Goal: Task Accomplishment & Management: Complete application form

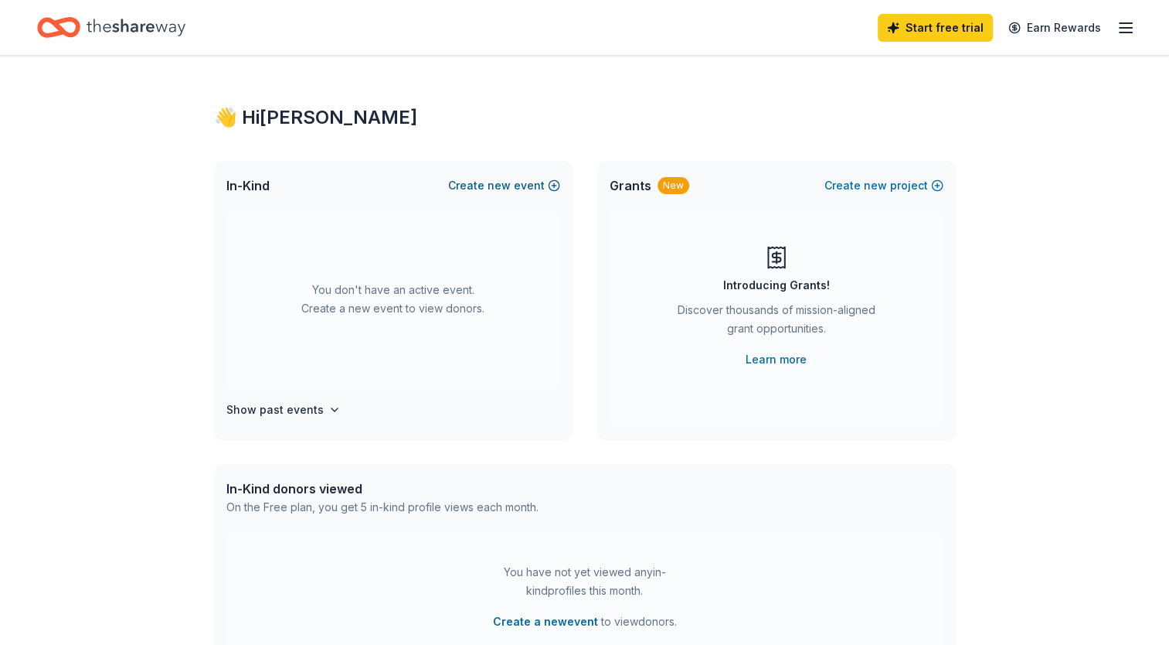
click at [555, 184] on button "Create new event" at bounding box center [504, 185] width 112 height 19
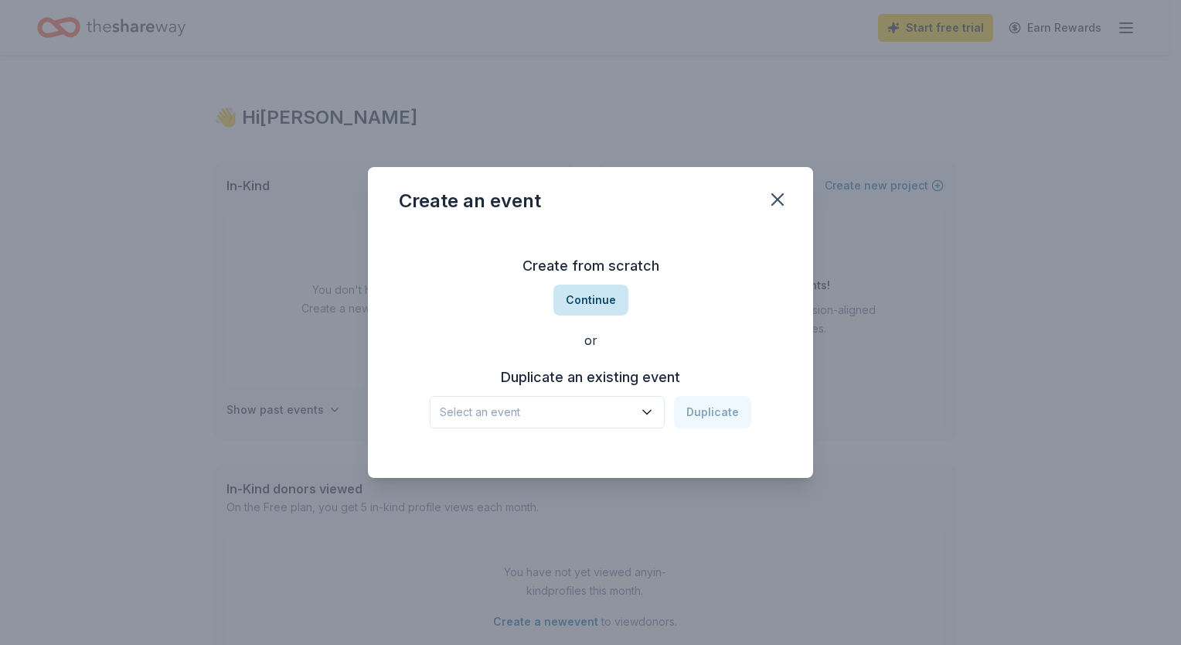
click at [604, 293] on button "Continue" at bounding box center [590, 299] width 75 height 31
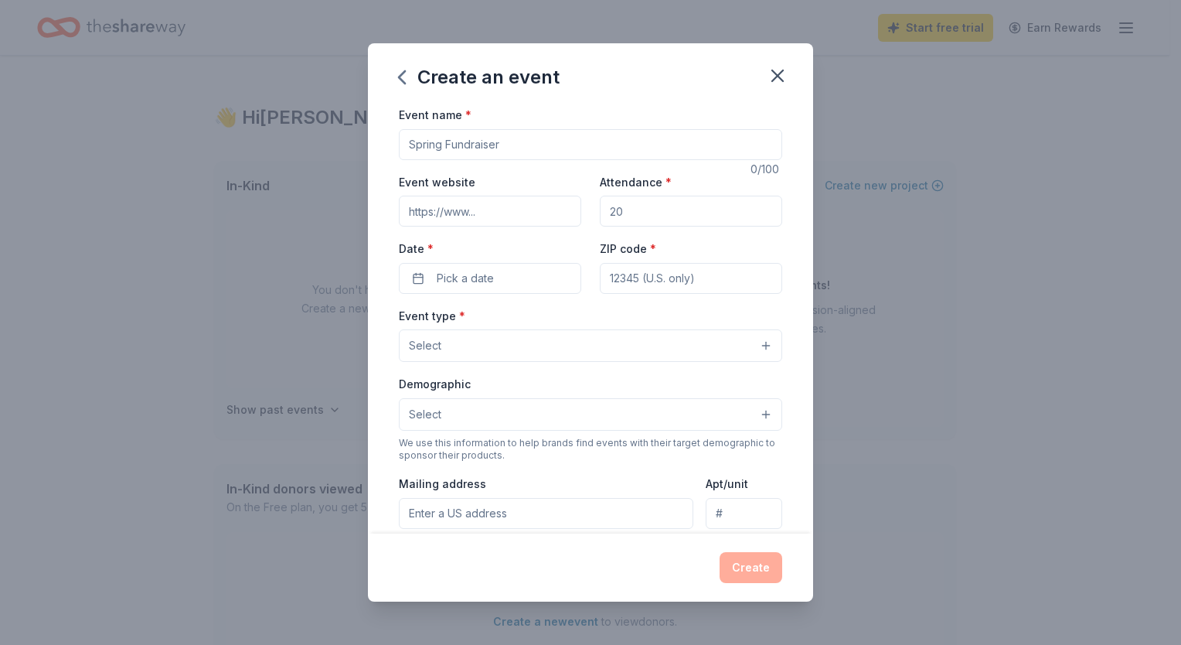
click at [496, 147] on input "Event name *" at bounding box center [590, 144] width 383 height 31
type input "Hunter's Meat Raffle"
click at [516, 284] on button "Pick a date" at bounding box center [490, 278] width 182 height 31
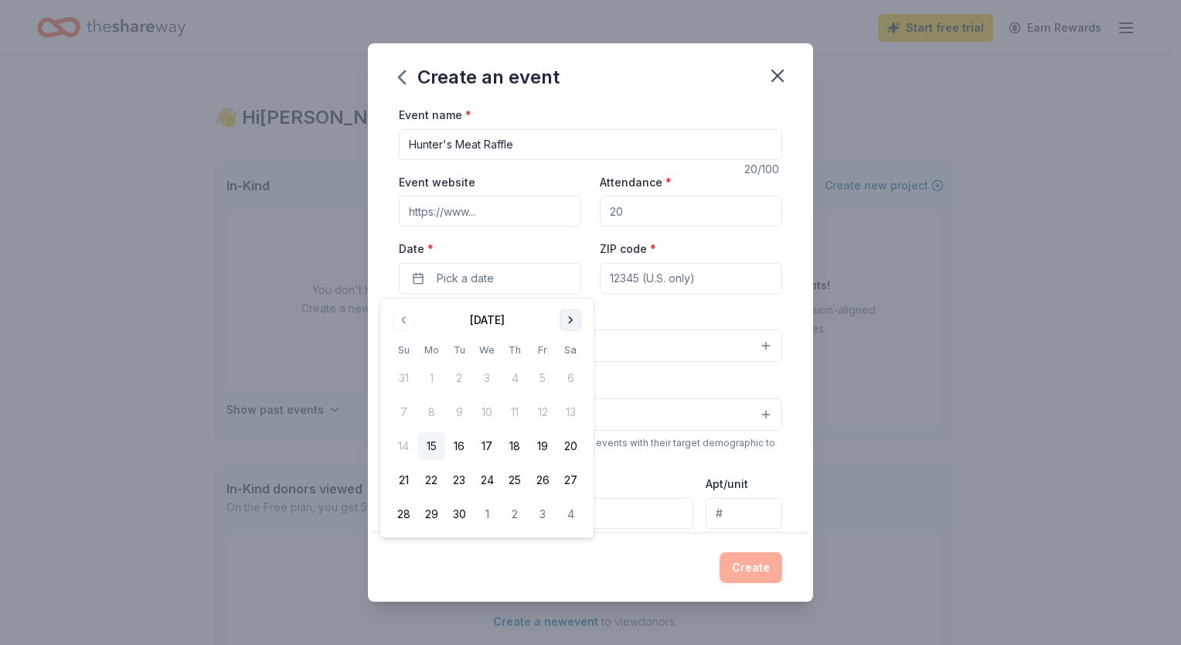
click at [568, 323] on button "Go to next month" at bounding box center [571, 320] width 22 height 22
click at [563, 419] on button "8" at bounding box center [570, 412] width 28 height 28
click at [691, 275] on input "ZIP code *" at bounding box center [691, 278] width 182 height 31
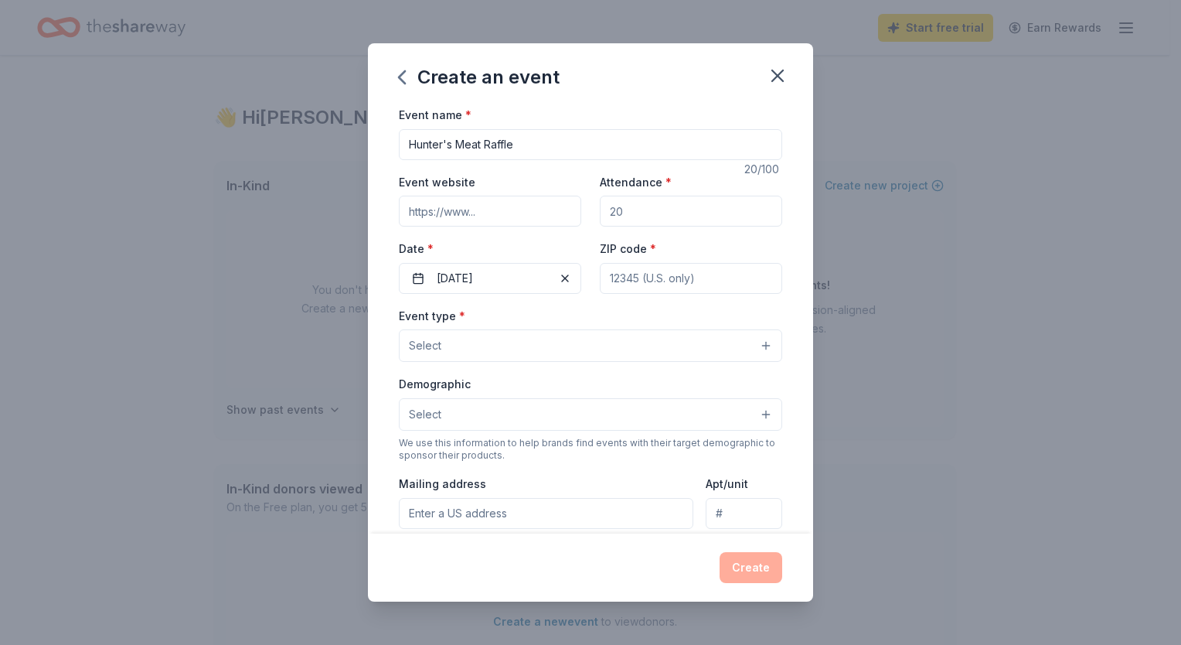
type input "53153"
type input "pamhilton2014@gmail.com"
click at [593, 350] on button "Select" at bounding box center [590, 345] width 383 height 32
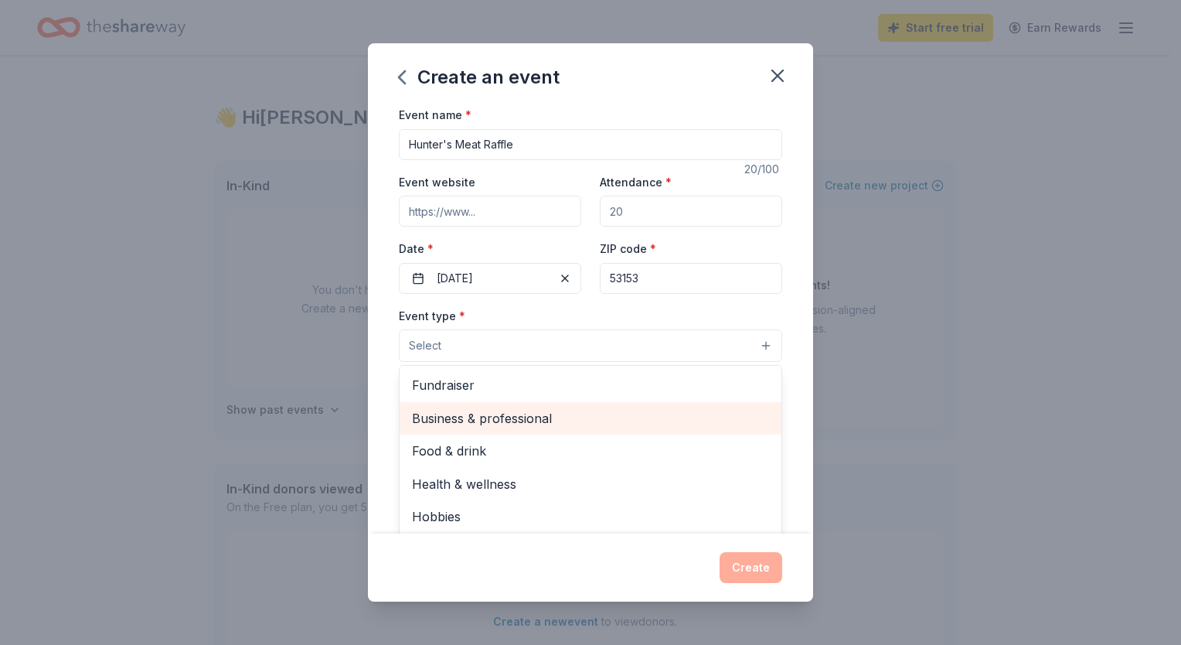
click at [580, 402] on div "Business & professional" at bounding box center [591, 418] width 382 height 32
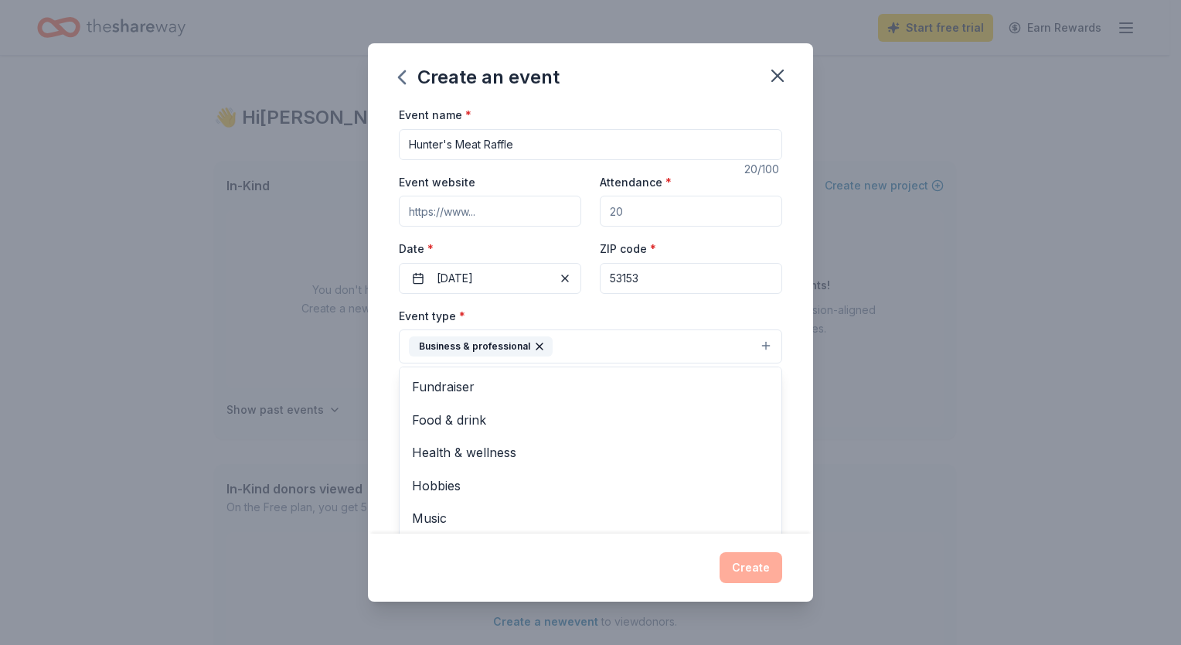
click at [537, 345] on icon "button" at bounding box center [539, 346] width 12 height 12
click at [535, 345] on button "Select" at bounding box center [590, 345] width 383 height 32
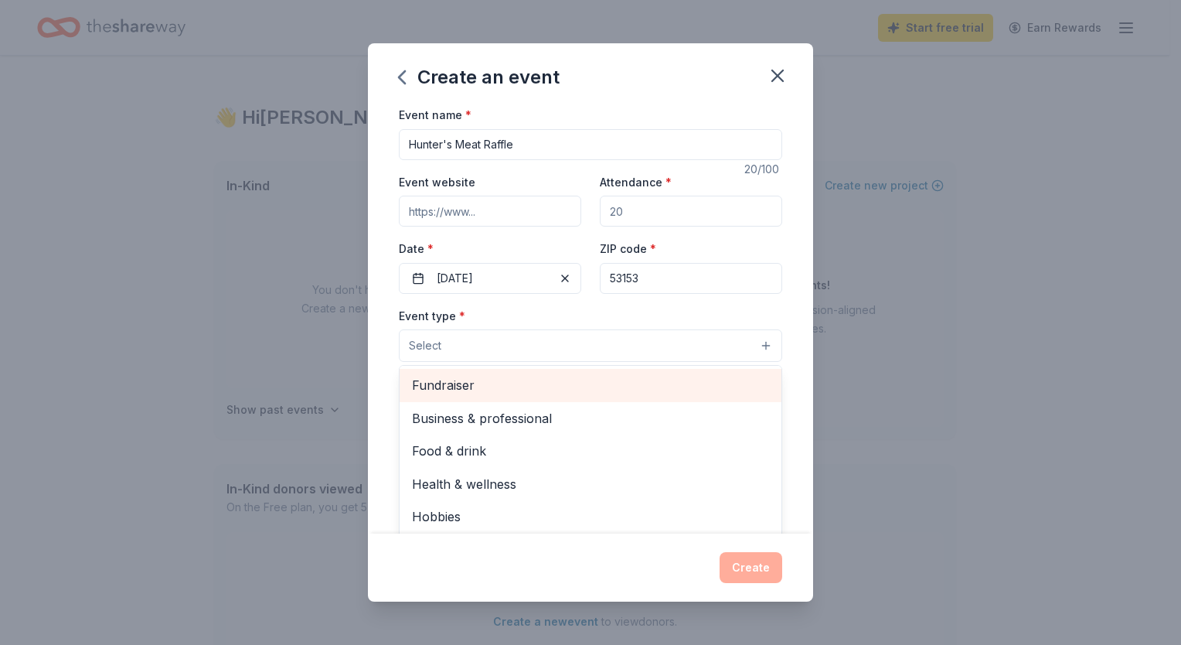
click at [509, 382] on span "Fundraiser" at bounding box center [590, 385] width 357 height 20
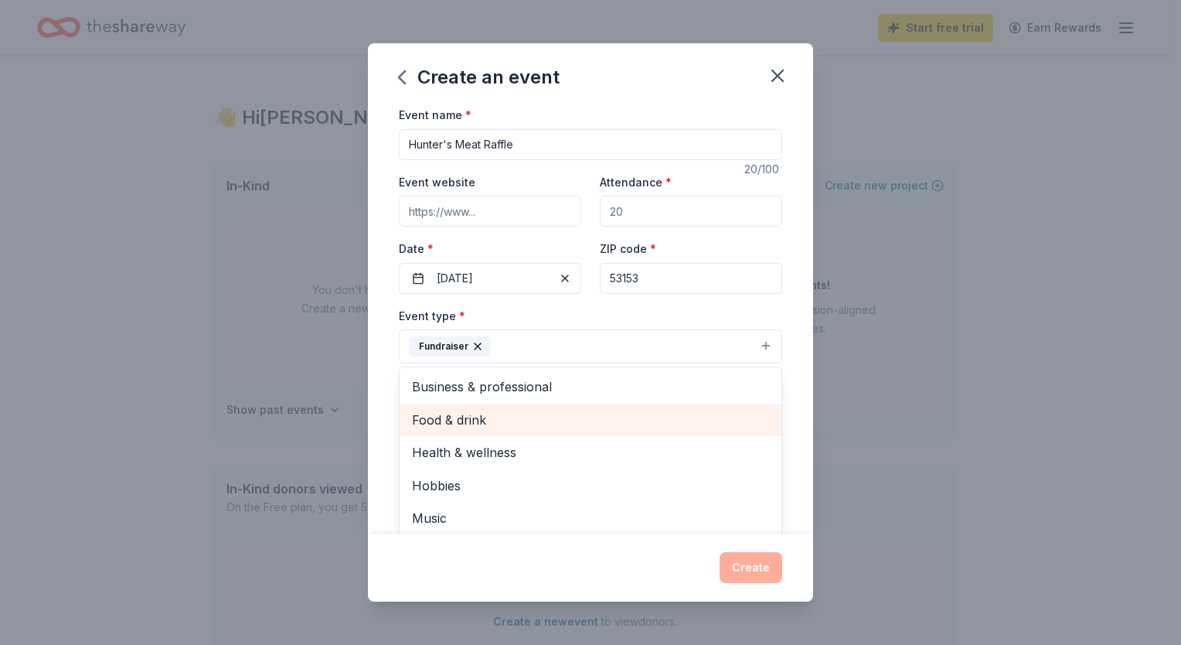
scroll to position [19, 0]
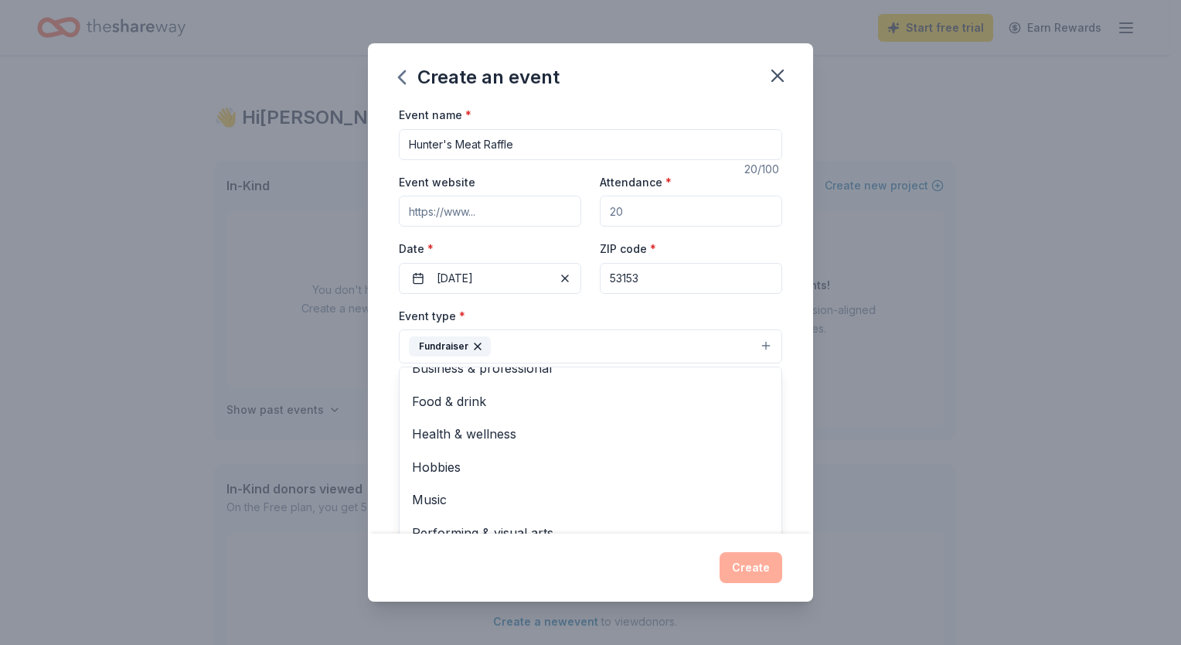
click at [786, 306] on div "Event name * Hunter's Meat Raffle 20 /100 Event website Attendance * Date * 11/…" at bounding box center [590, 319] width 445 height 428
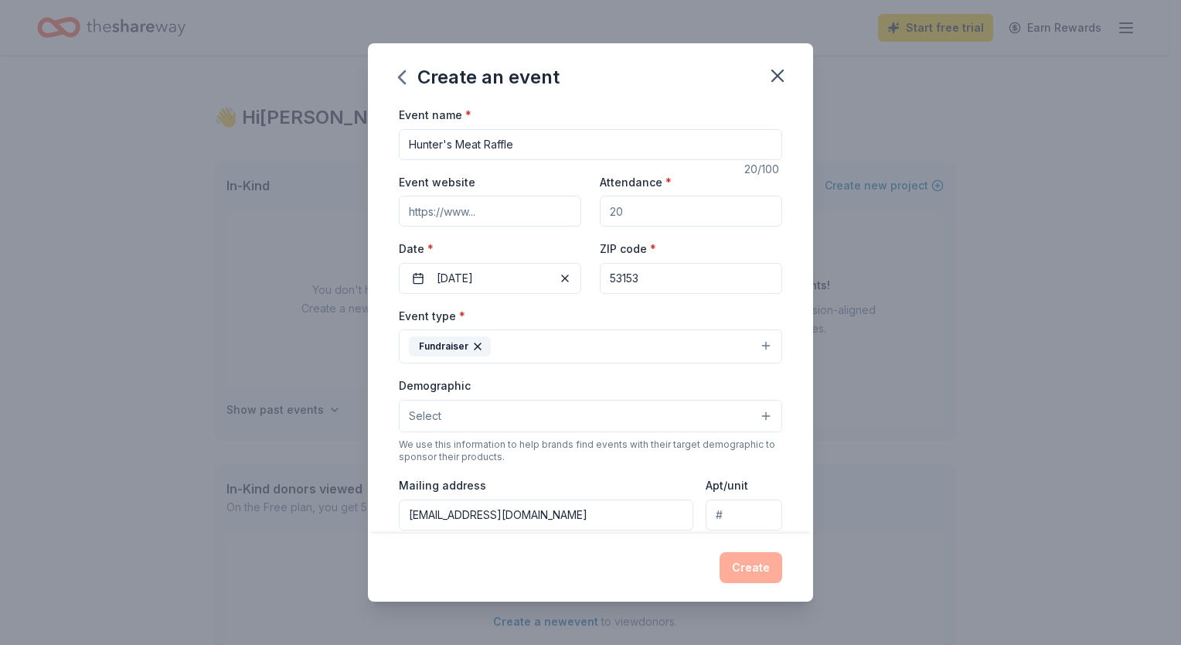
click at [543, 422] on button "Select" at bounding box center [590, 416] width 383 height 32
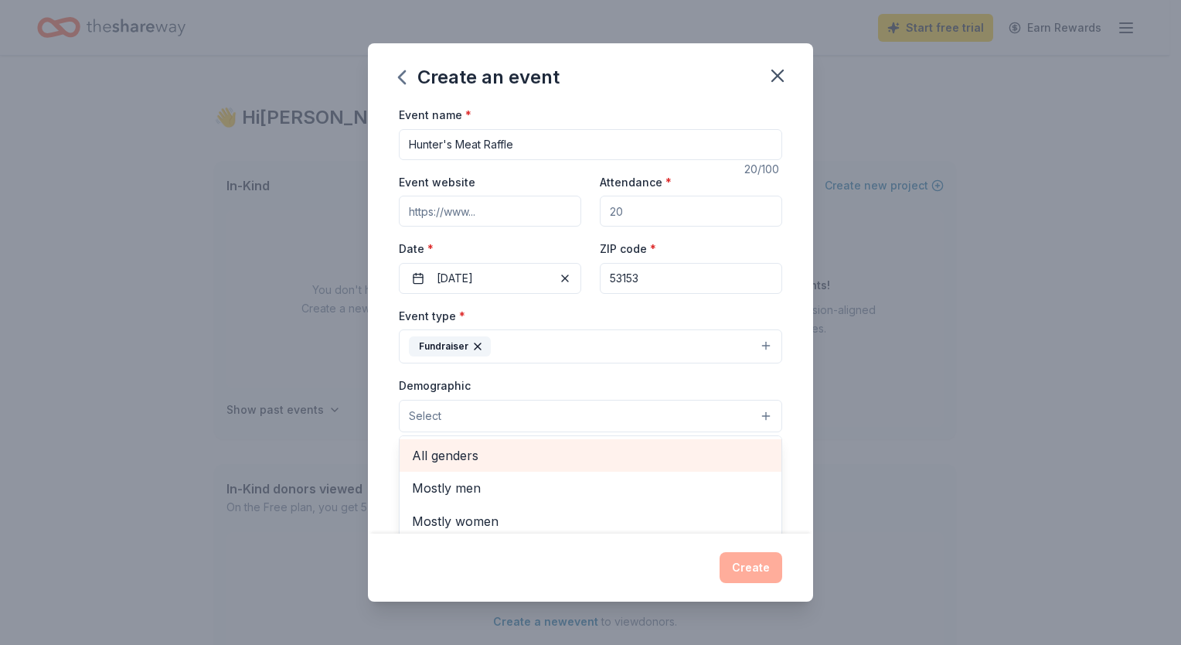
click at [538, 461] on span "All genders" at bounding box center [590, 455] width 357 height 20
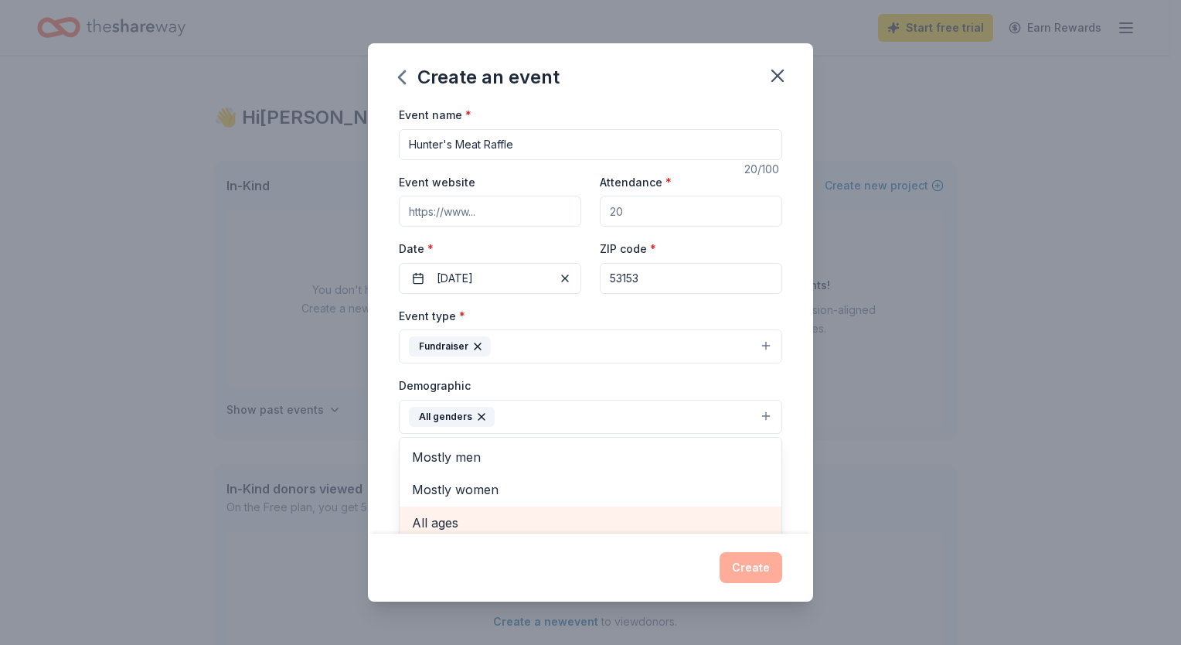
click at [482, 519] on span "All ages" at bounding box center [590, 522] width 357 height 20
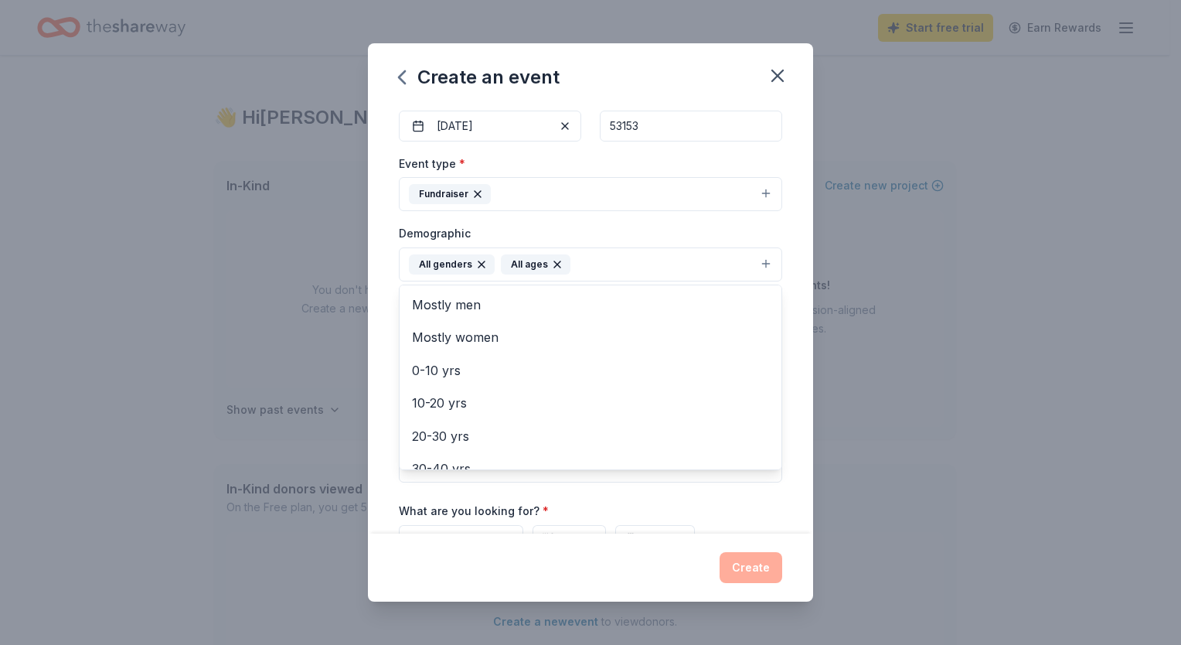
scroll to position [159, 0]
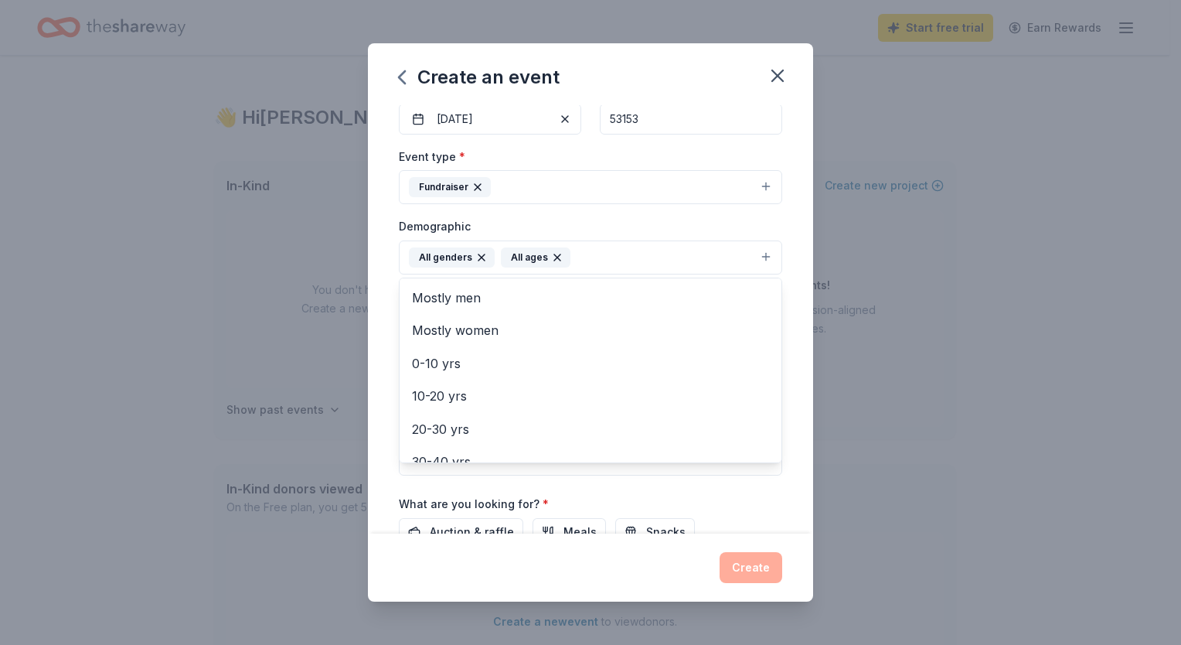
click at [780, 419] on div "Event name * Hunter's Meat Raffle 20 /100 Event website Attendance * Date * 11/…" at bounding box center [590, 319] width 445 height 428
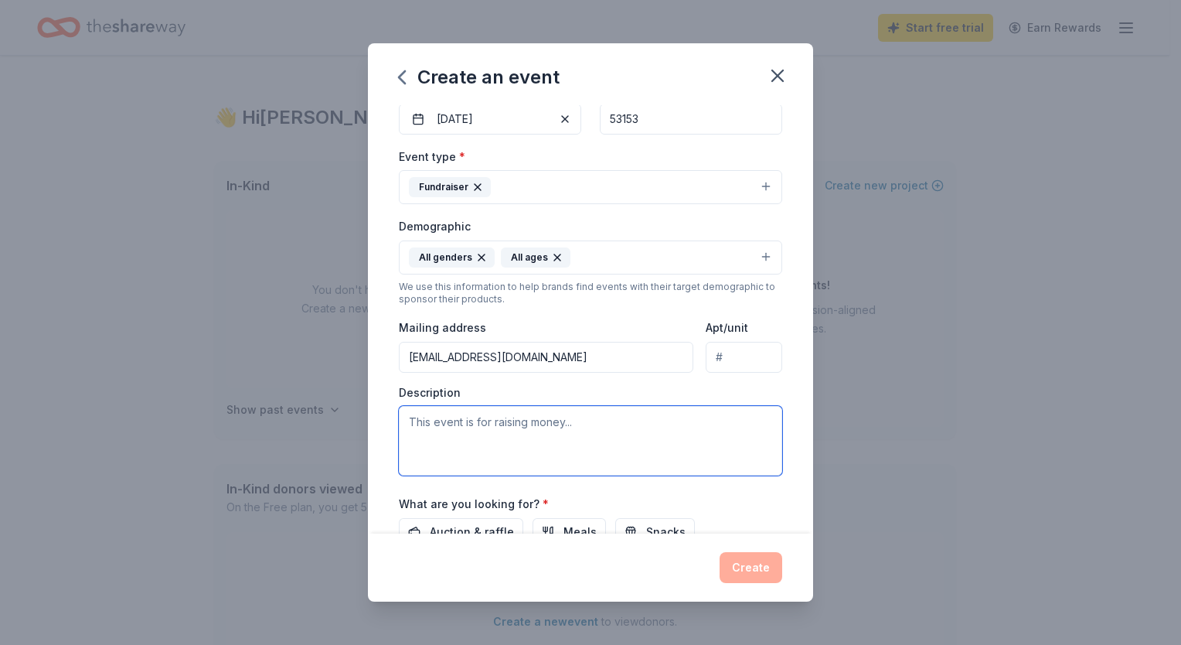
click at [618, 427] on textarea at bounding box center [590, 441] width 383 height 70
type textarea "R"
click at [611, 423] on textarea "We are a non-profit organization that" at bounding box center [590, 441] width 383 height 70
drag, startPoint x: 507, startPoint y: 420, endPoint x: 461, endPoint y: 424, distance: 46.5
click at [460, 423] on textarea "We are a non-profit organization that" at bounding box center [590, 441] width 383 height 70
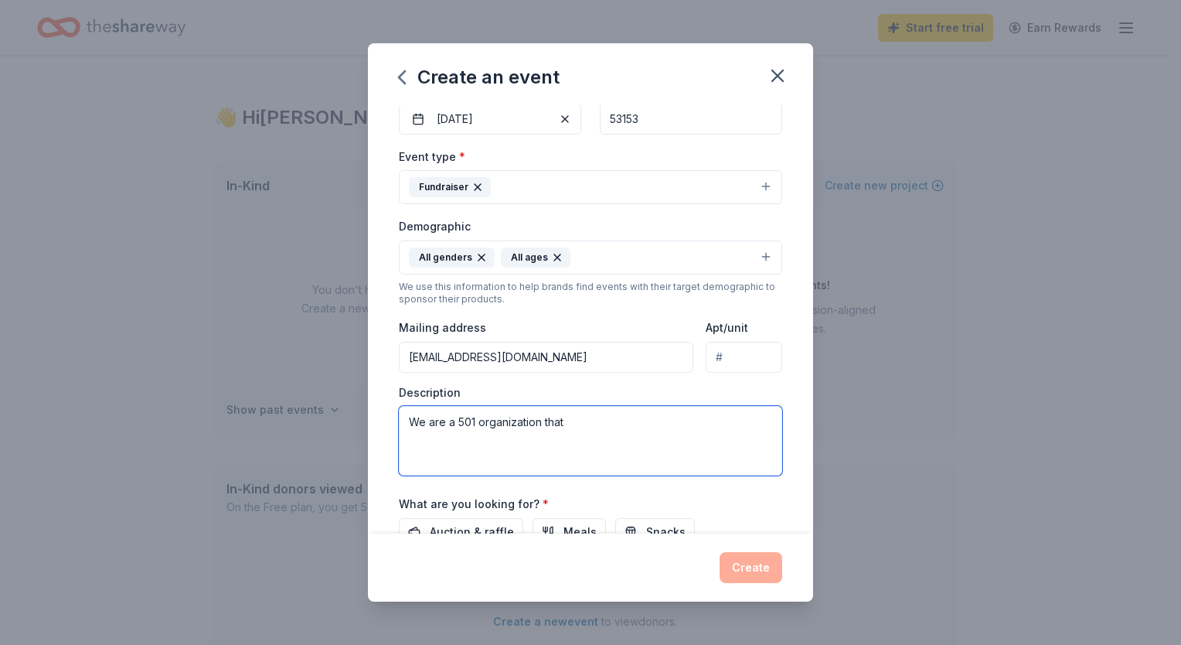
click at [461, 424] on textarea "We are a 501 organization that" at bounding box center [590, 441] width 383 height 70
click at [476, 422] on textarea "We are a 501 organization that" at bounding box center [590, 441] width 383 height 70
click at [584, 413] on textarea "We are a 501organization that" at bounding box center [590, 441] width 383 height 70
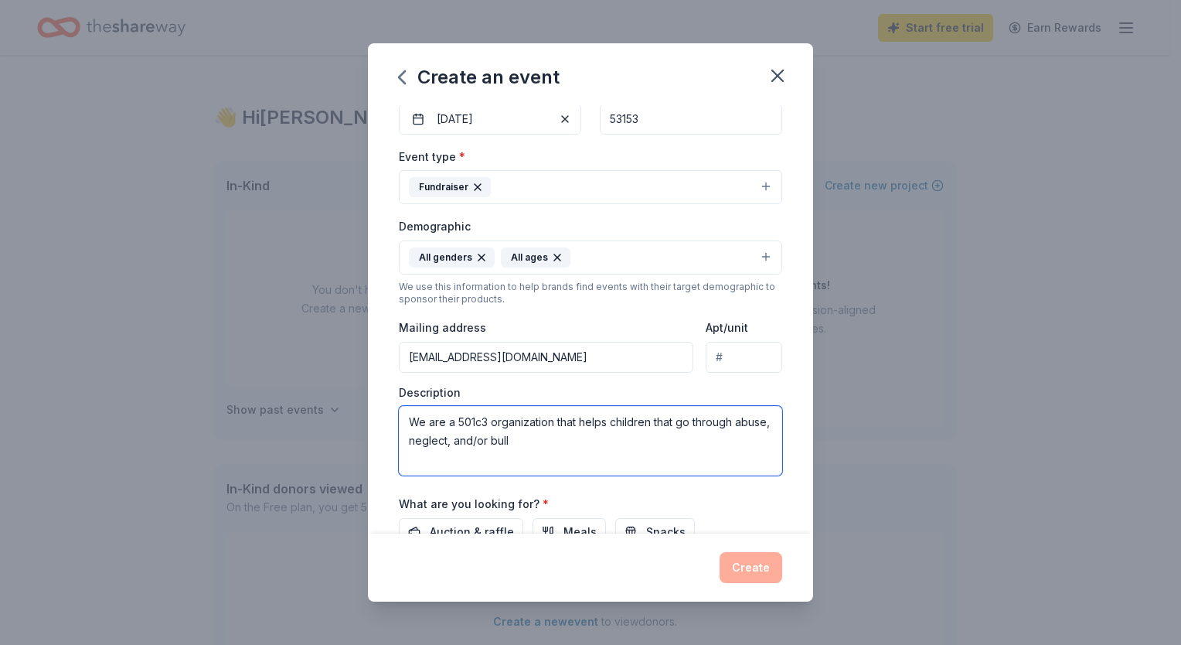
click at [582, 419] on textarea "We are a 501c3 organization that helps children that go through abuse, neglect,…" at bounding box center [590, 441] width 383 height 70
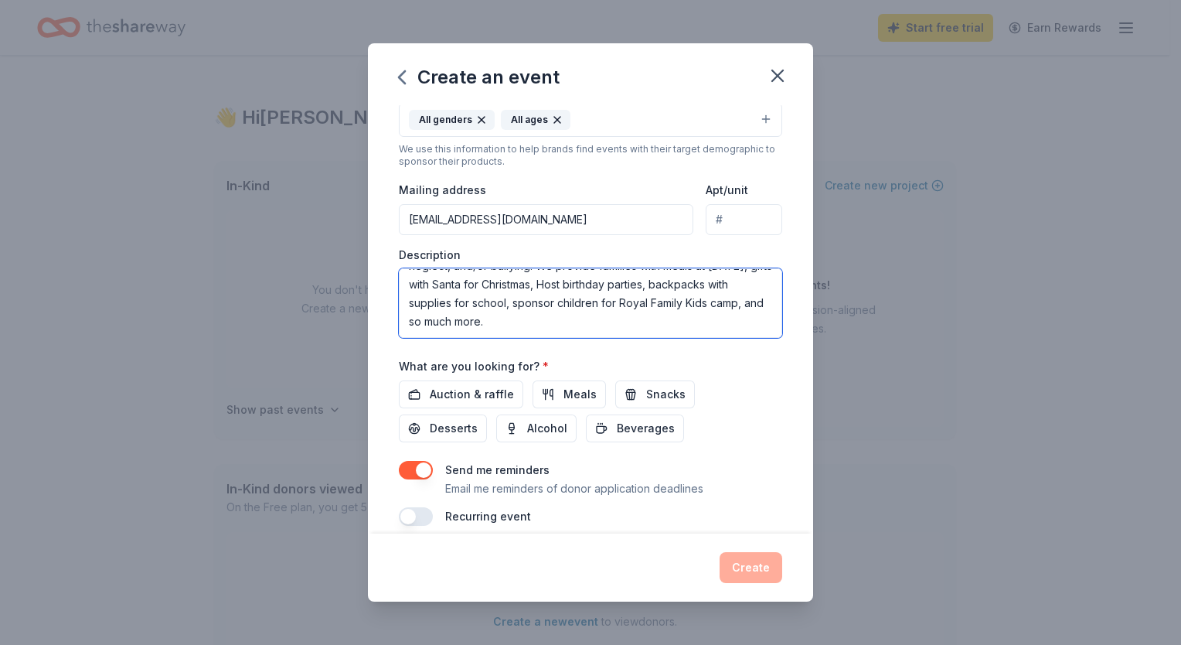
scroll to position [312, 0]
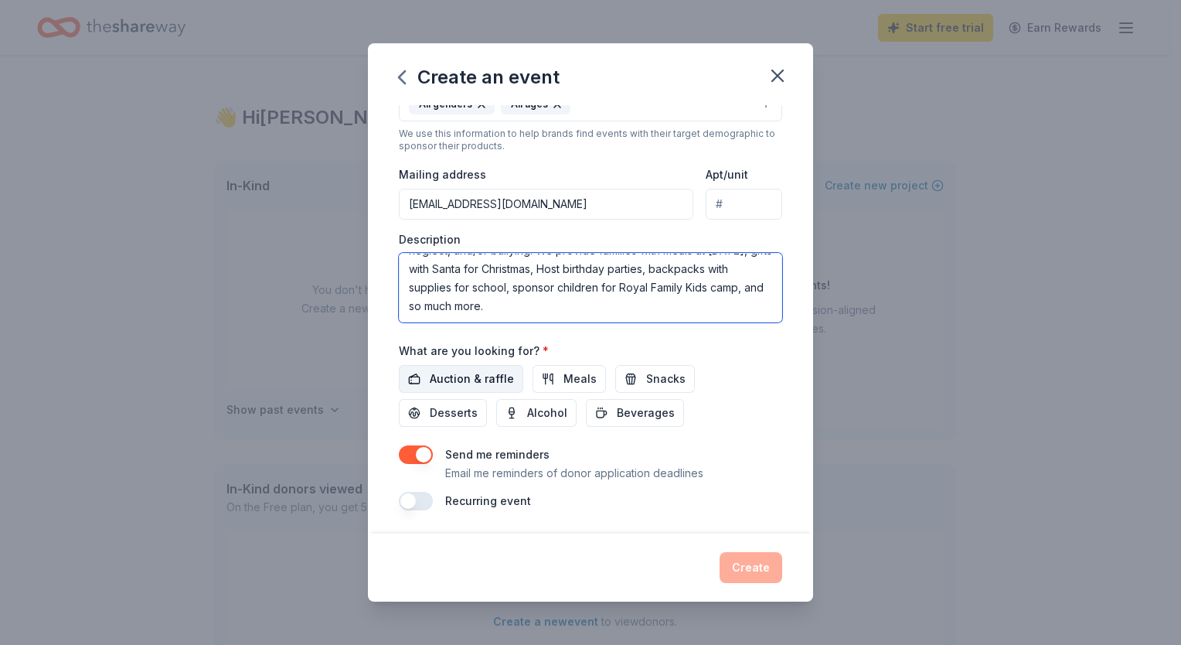
type textarea "We are a 501c3 organization that helps children that go through abuse, neglect,…"
click at [485, 373] on span "Auction & raffle" at bounding box center [472, 378] width 84 height 19
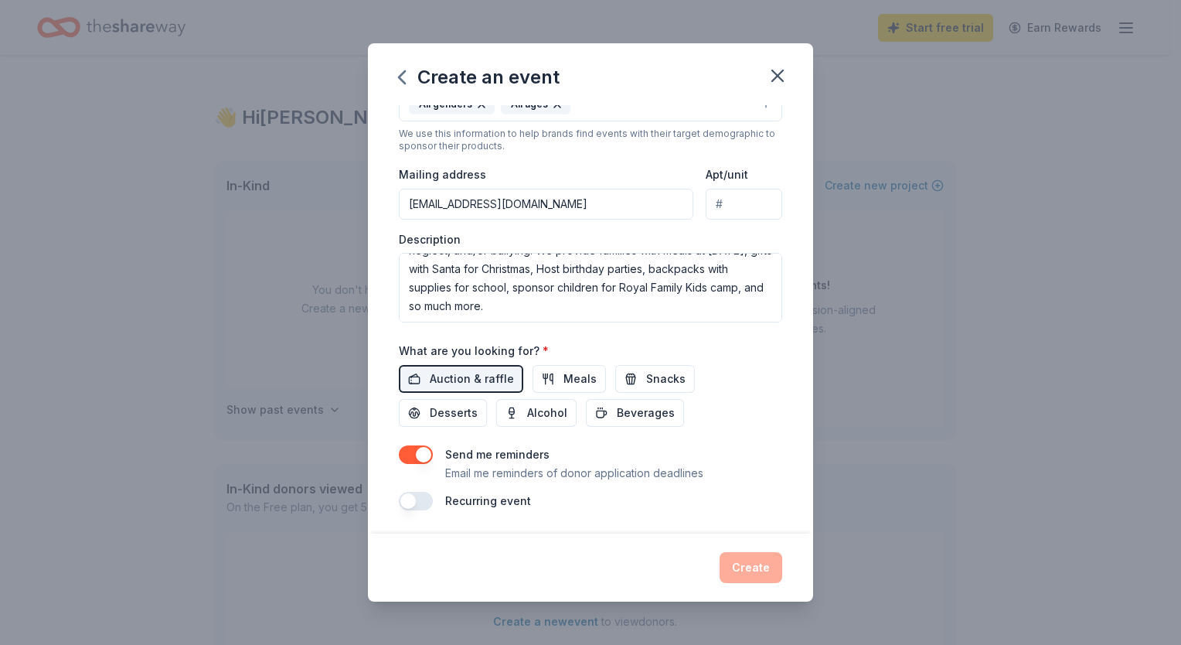
click at [760, 573] on div "Create" at bounding box center [590, 567] width 383 height 31
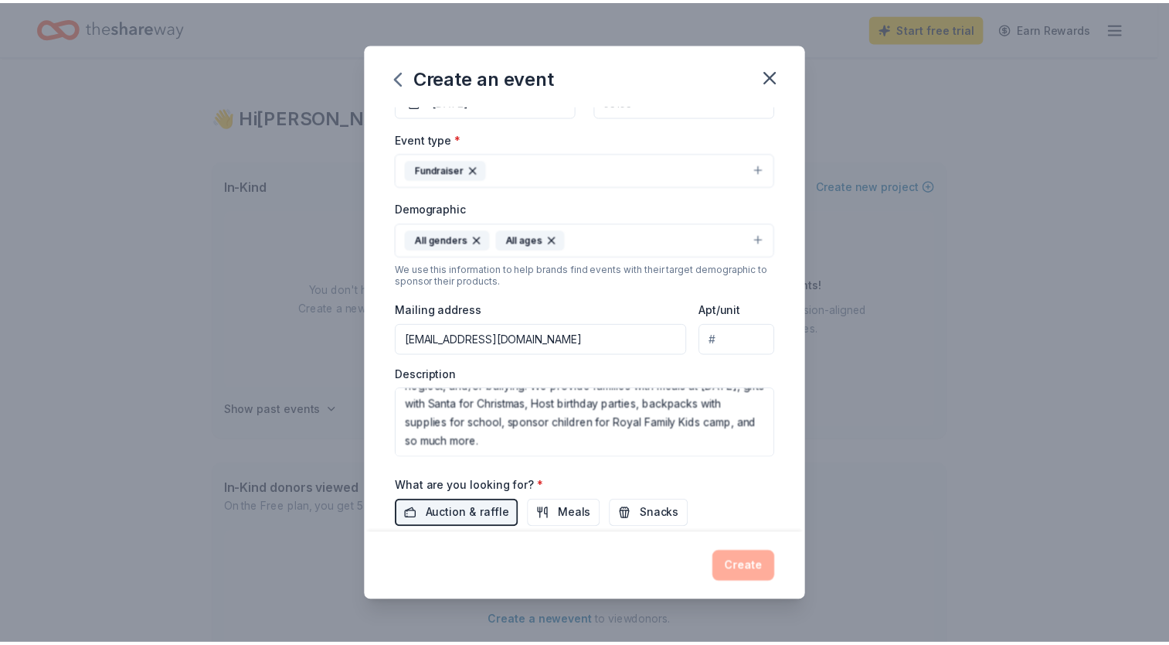
scroll to position [0, 0]
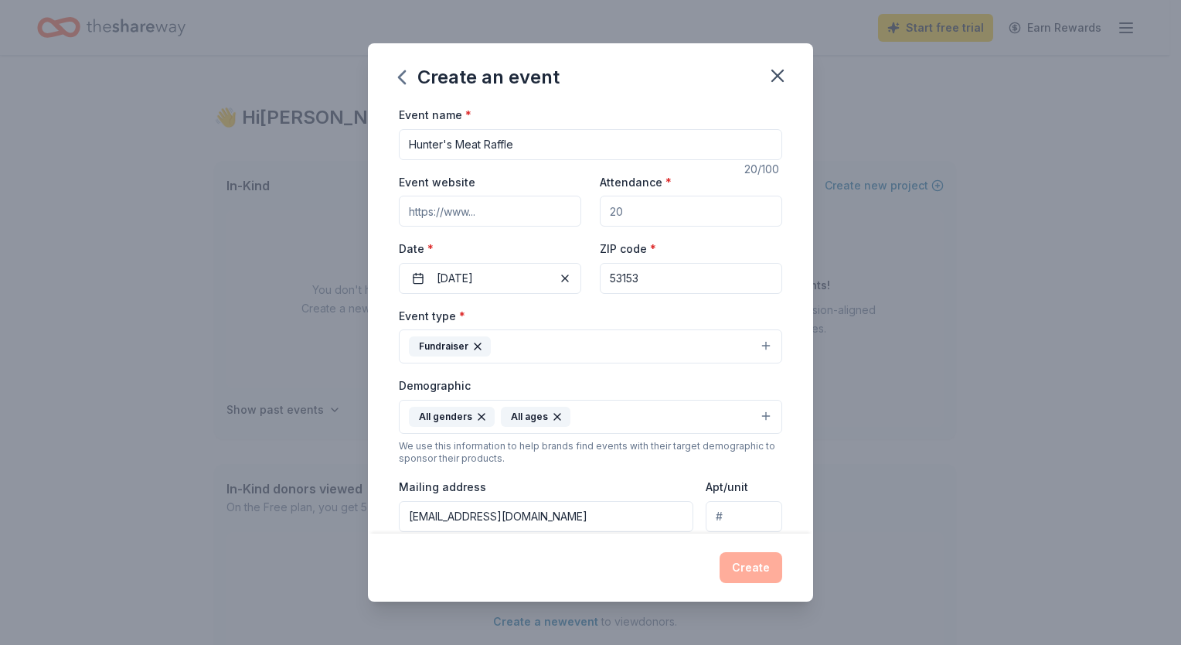
click at [692, 219] on input "Attendance *" at bounding box center [691, 211] width 182 height 31
type input "200"
click at [745, 561] on button "Create" at bounding box center [751, 567] width 63 height 31
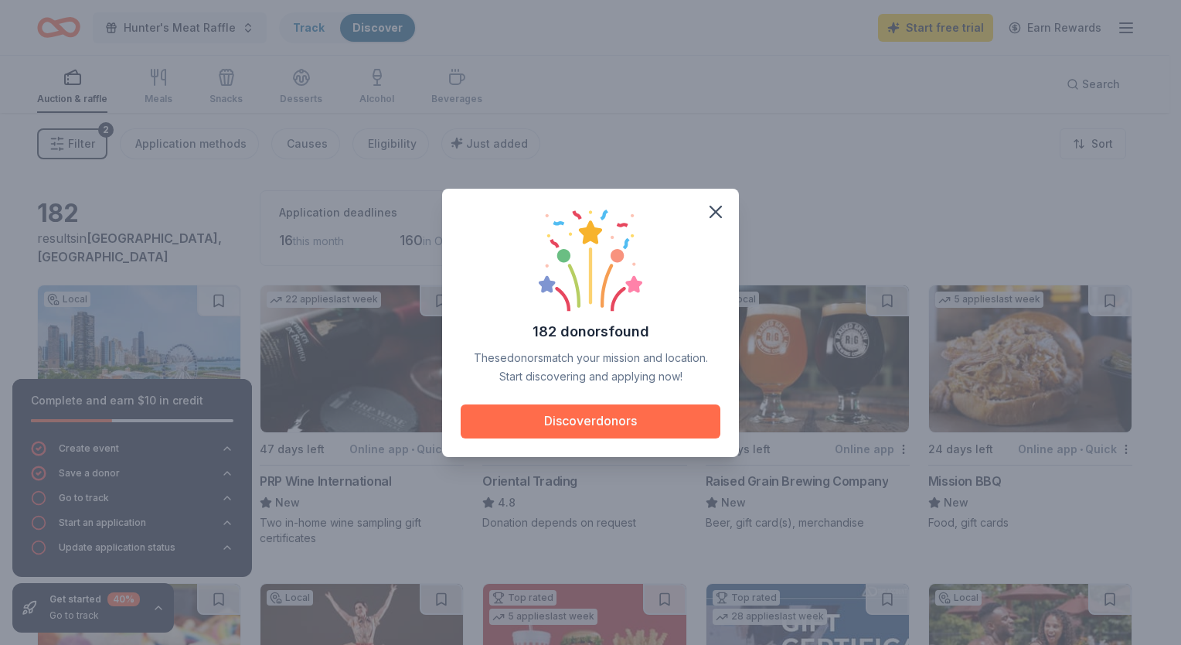
click at [628, 422] on button "Discover donors" at bounding box center [591, 421] width 260 height 34
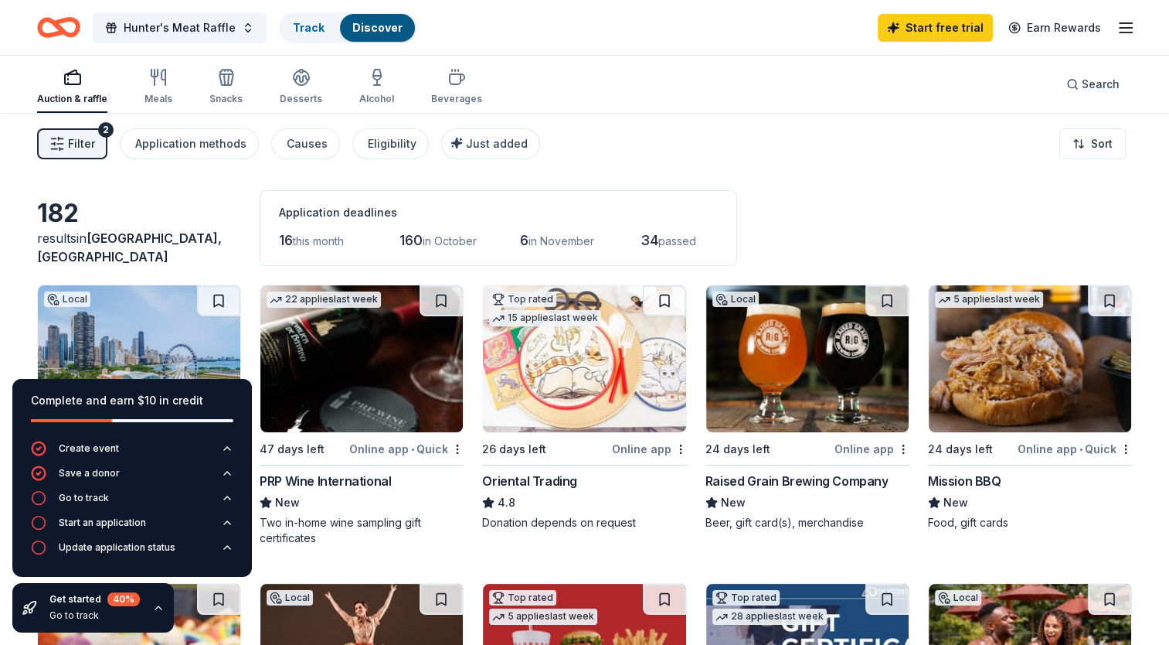
click at [1123, 24] on icon "button" at bounding box center [1126, 28] width 19 height 19
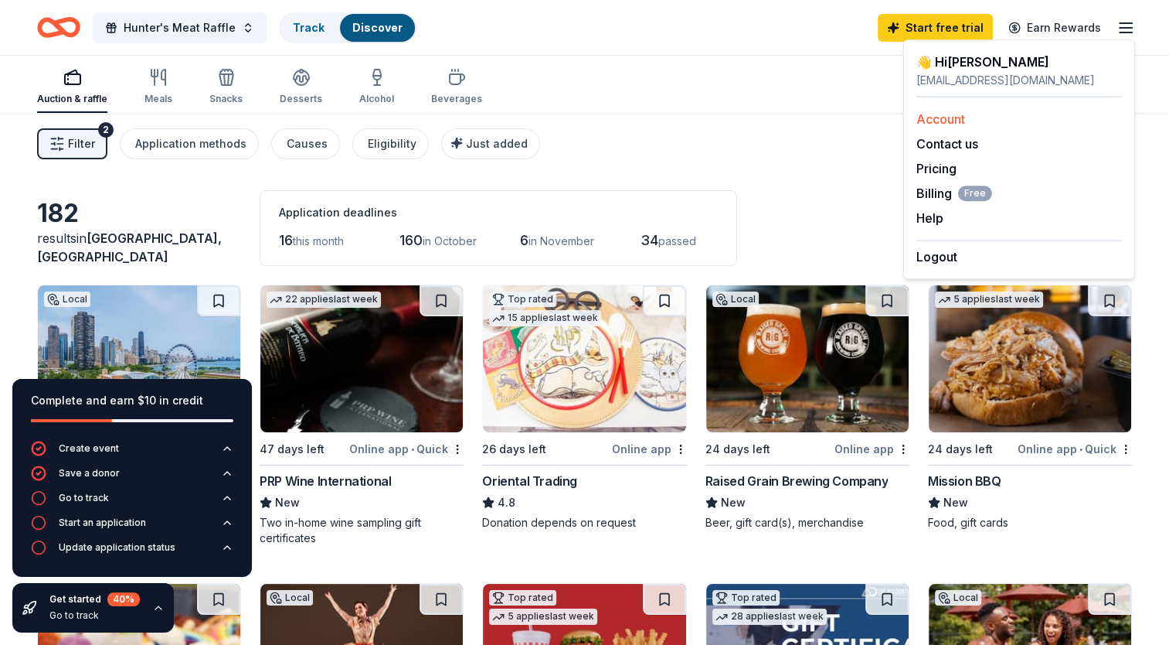
click at [931, 121] on link "Account" at bounding box center [941, 118] width 49 height 15
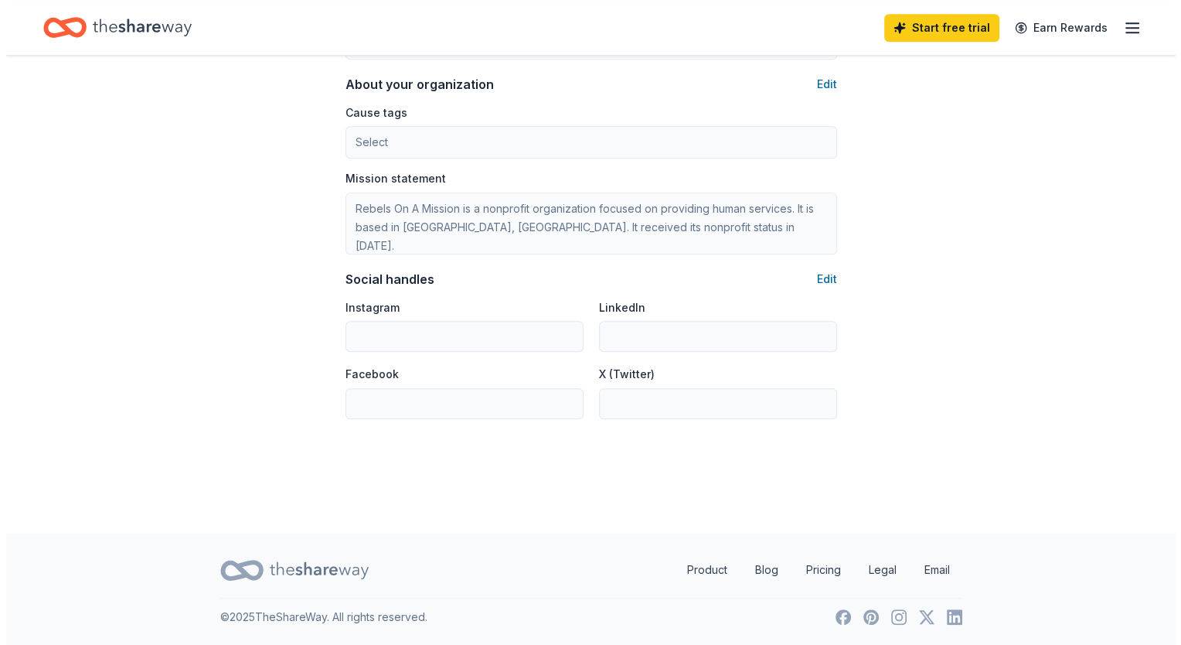
scroll to position [903, 0]
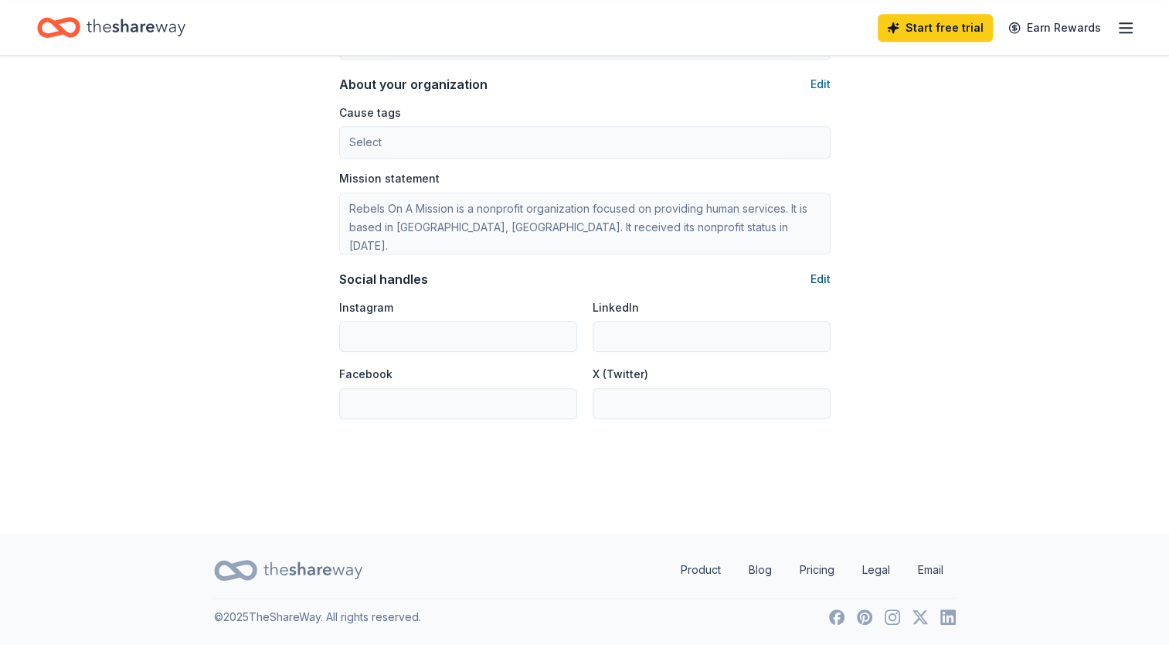
click at [816, 281] on button "Edit" at bounding box center [821, 279] width 20 height 19
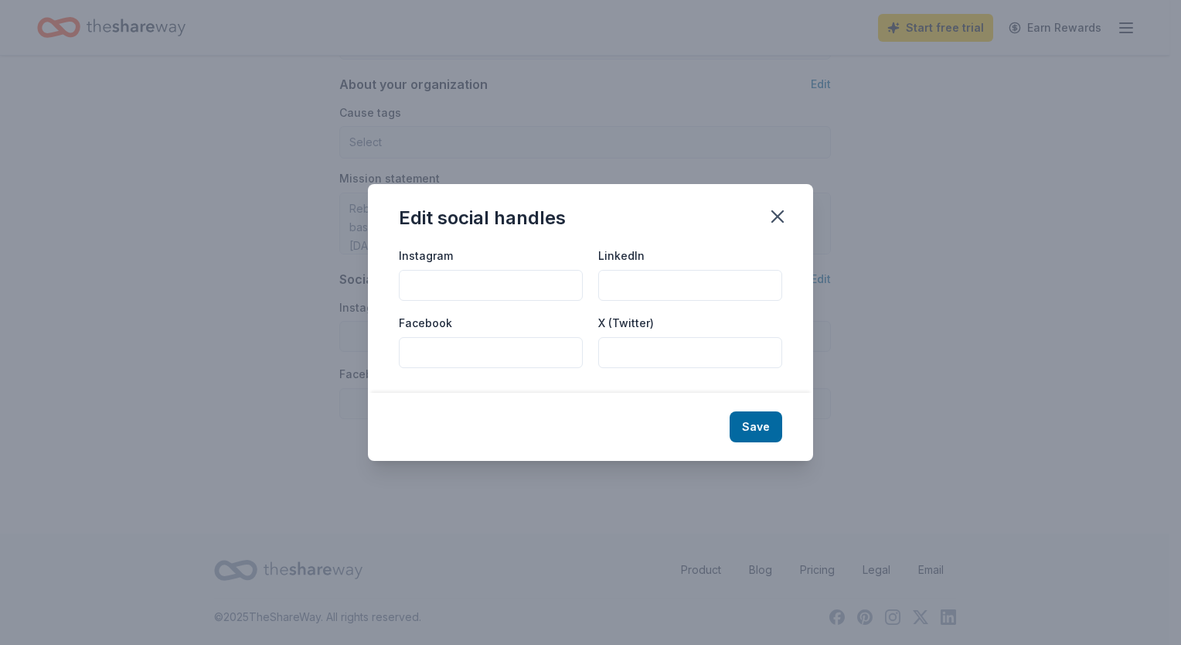
click at [439, 348] on input "Facebook" at bounding box center [491, 352] width 184 height 31
paste input "https://www.facebook.com/RebelsonaMission"
type input "https://www.facebook.com/RebelsonaMission"
click at [753, 422] on button "Save" at bounding box center [756, 426] width 53 height 31
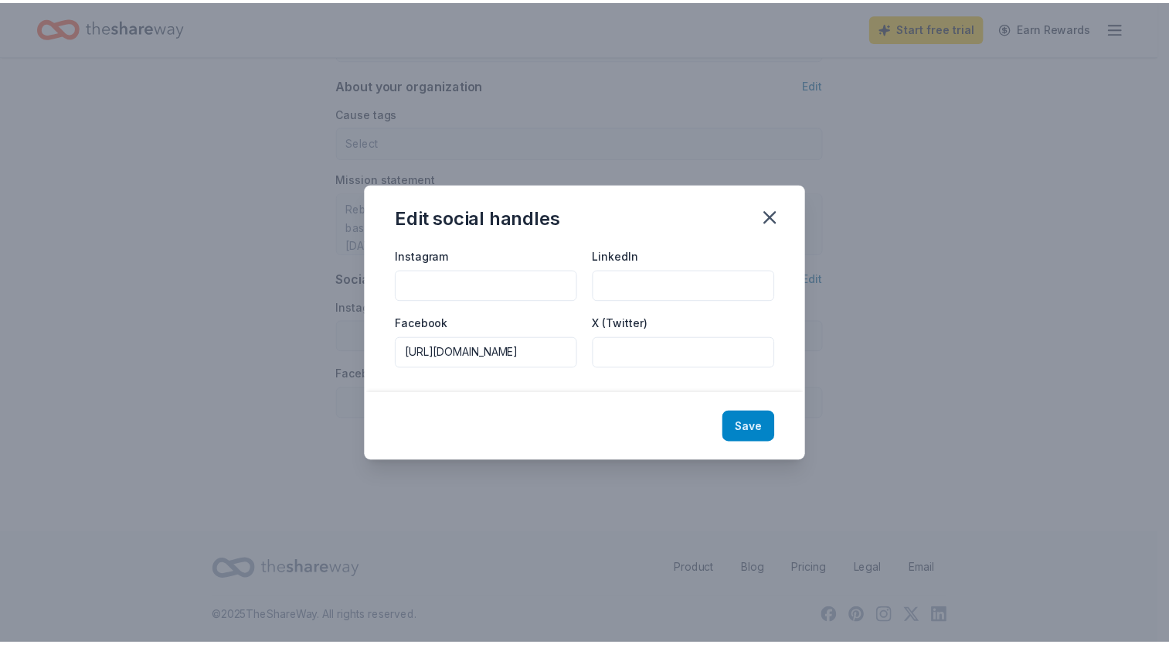
scroll to position [0, 0]
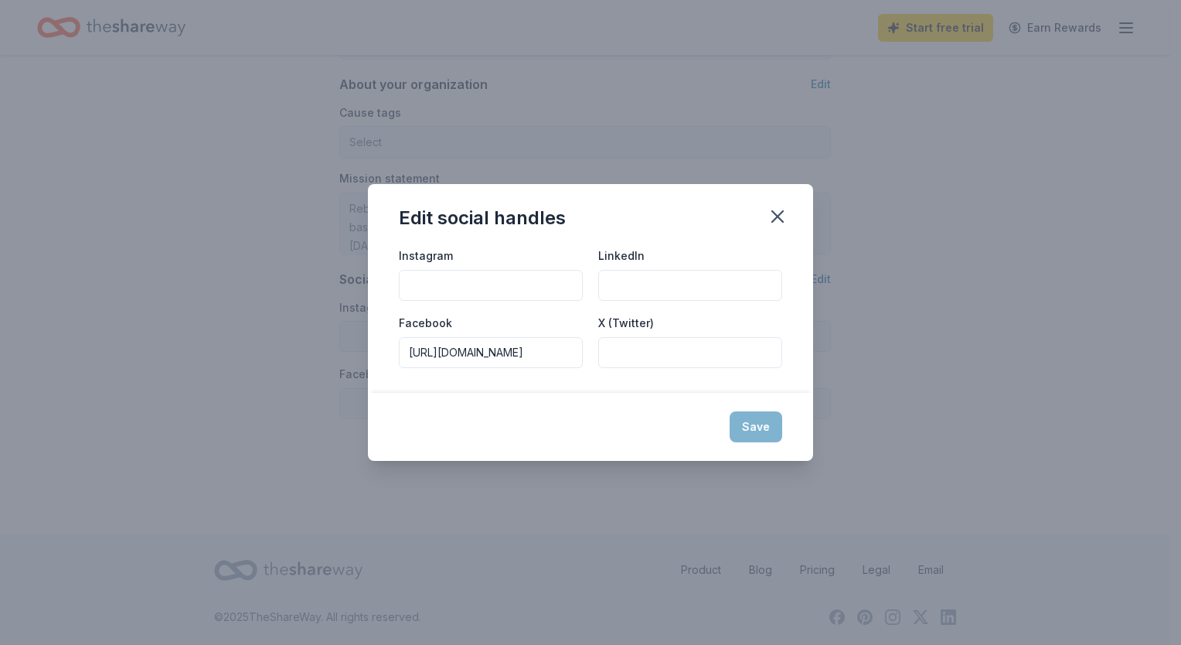
click at [770, 421] on div "Save" at bounding box center [590, 427] width 445 height 68
click at [782, 215] on icon "button" at bounding box center [778, 217] width 22 height 22
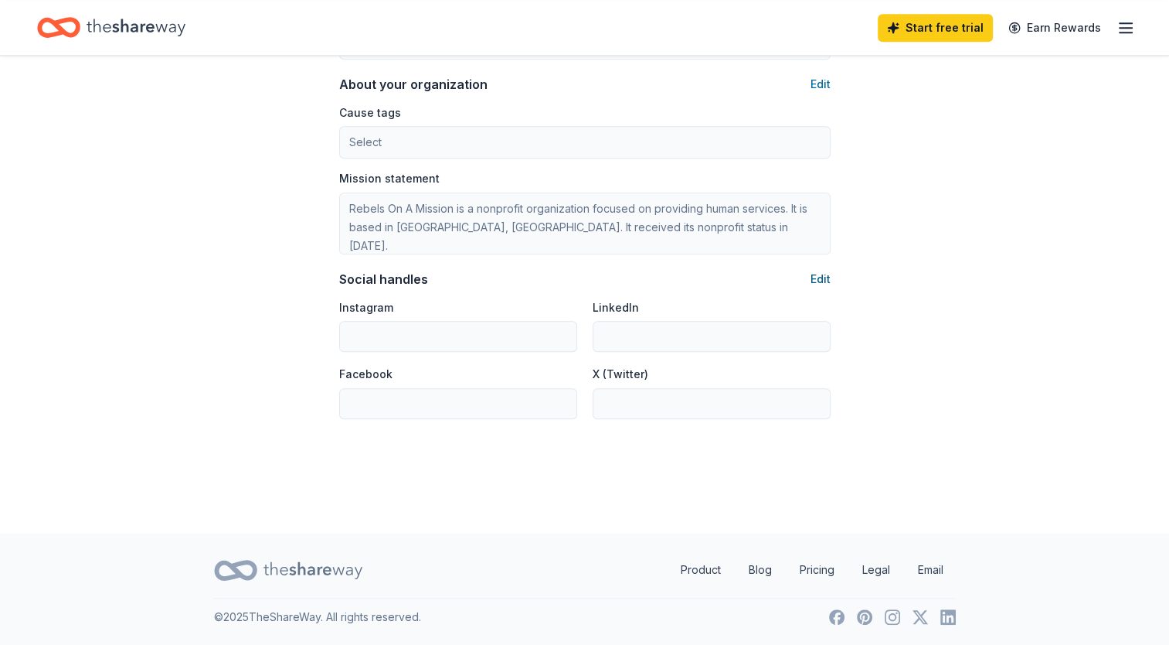
click at [818, 274] on button "Edit" at bounding box center [821, 279] width 20 height 19
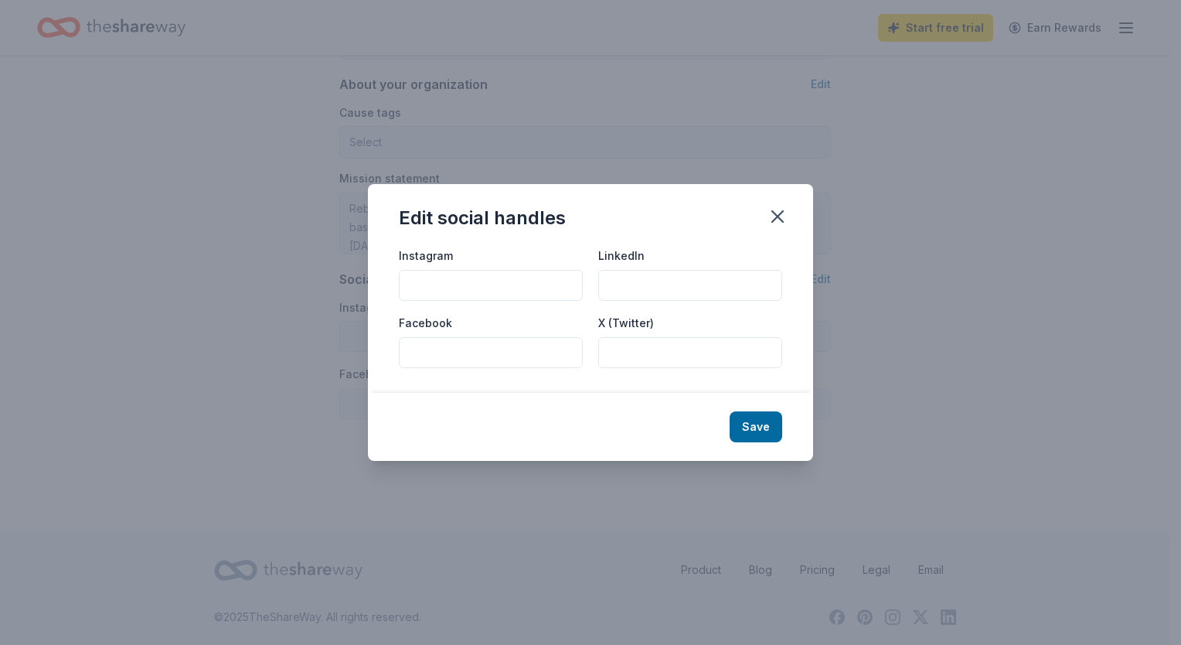
click at [502, 345] on input "Facebook" at bounding box center [491, 352] width 184 height 31
type input "https://www.facebook.com/RebelsonaMission"
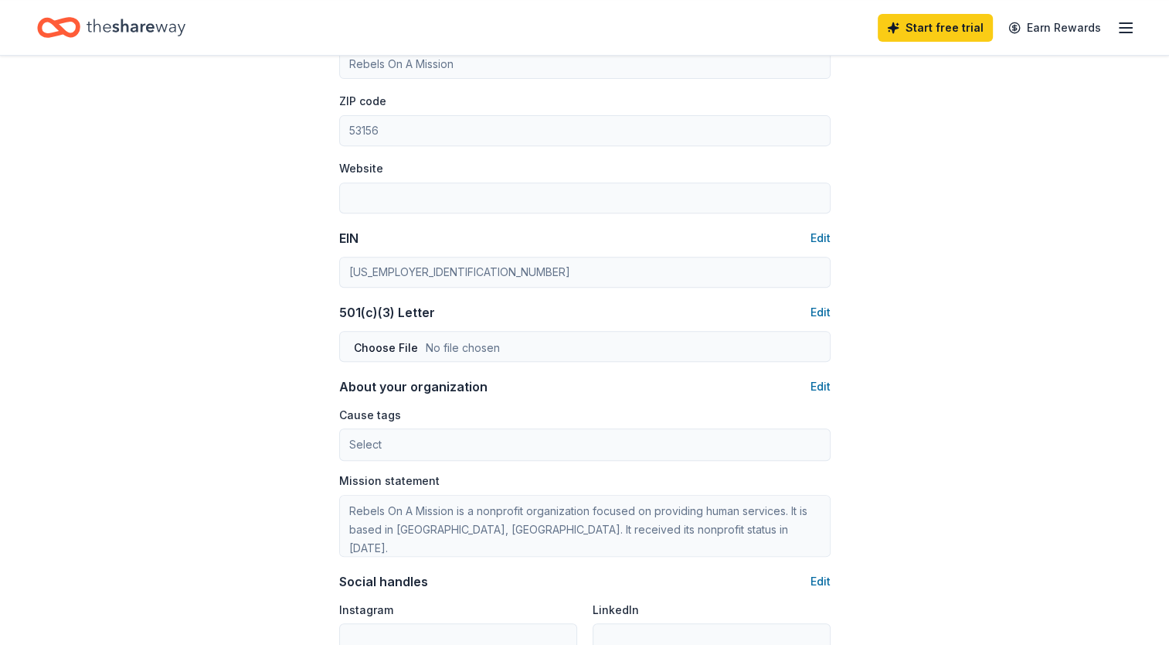
scroll to position [516, 0]
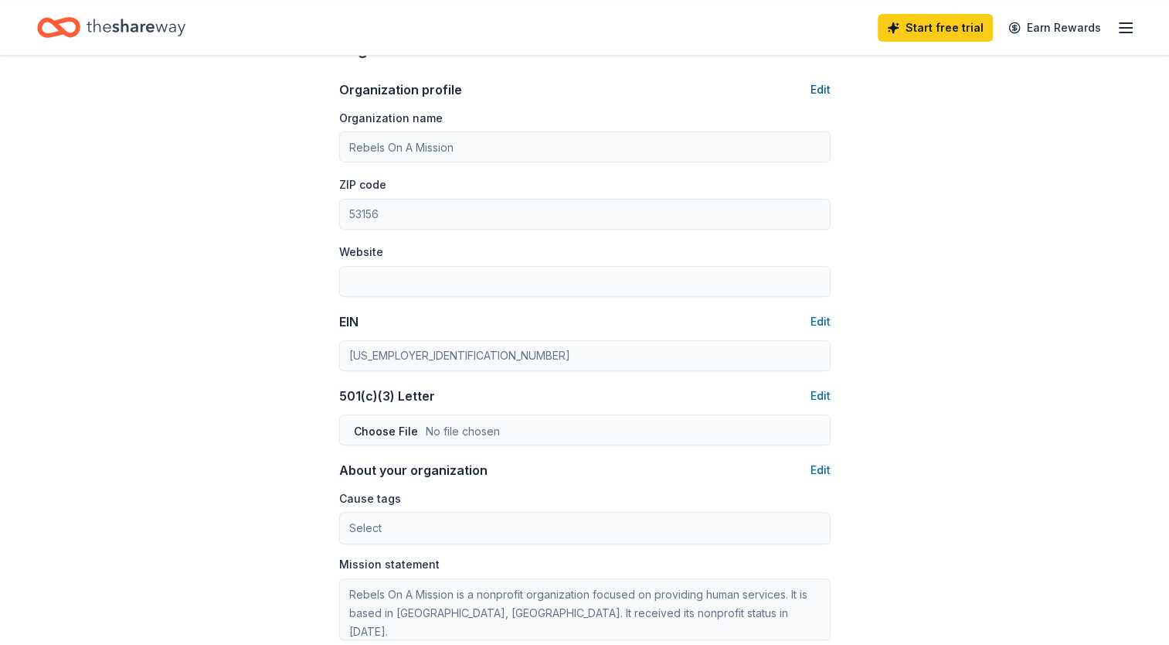
click at [821, 87] on button "Edit" at bounding box center [821, 89] width 20 height 19
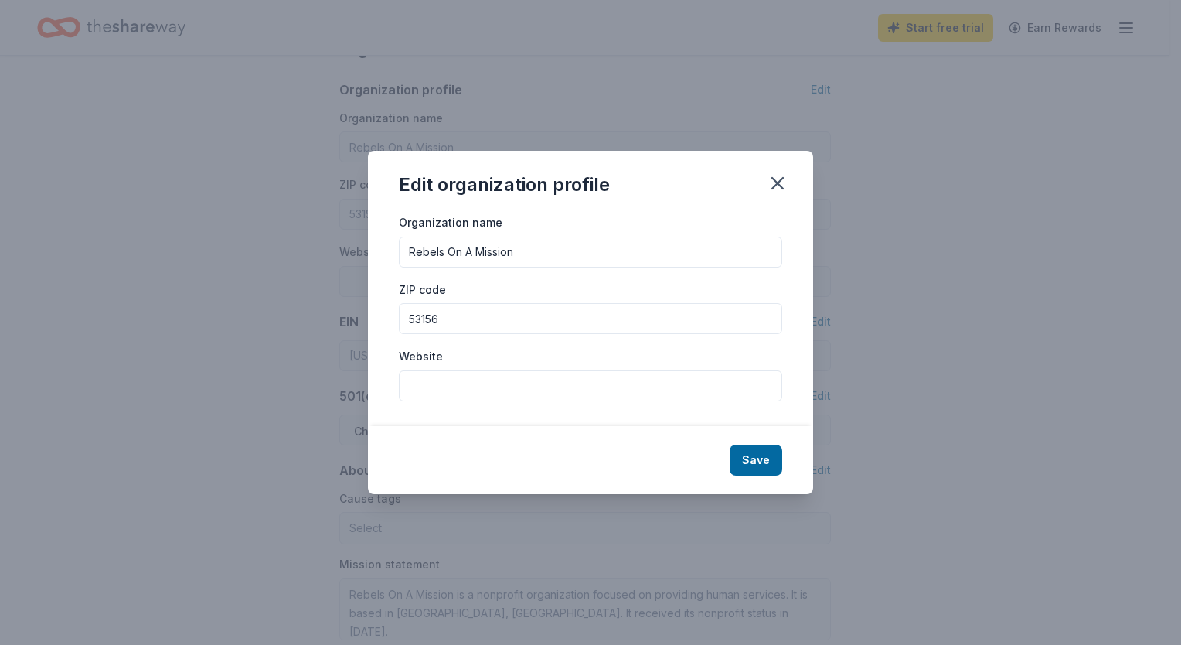
click at [472, 386] on input "Website" at bounding box center [590, 385] width 383 height 31
type input "[DOMAIN_NAME]"
click at [759, 458] on button "Save" at bounding box center [756, 459] width 53 height 31
type input "[DOMAIN_NAME]"
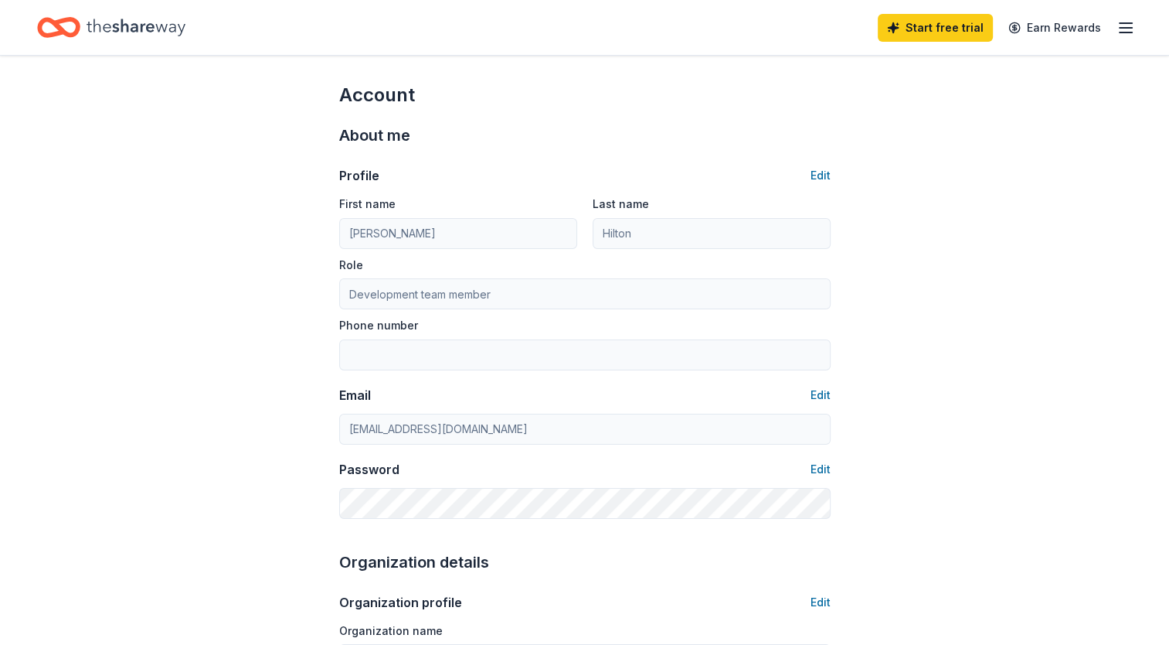
scroll to position [0, 0]
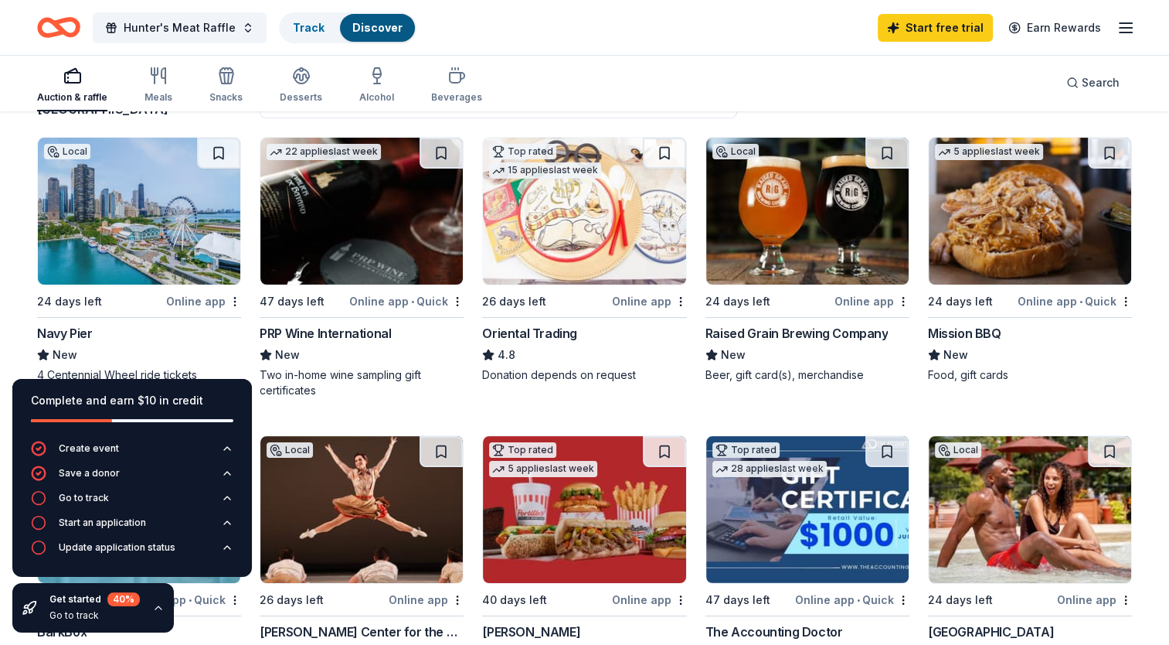
scroll to position [232, 0]
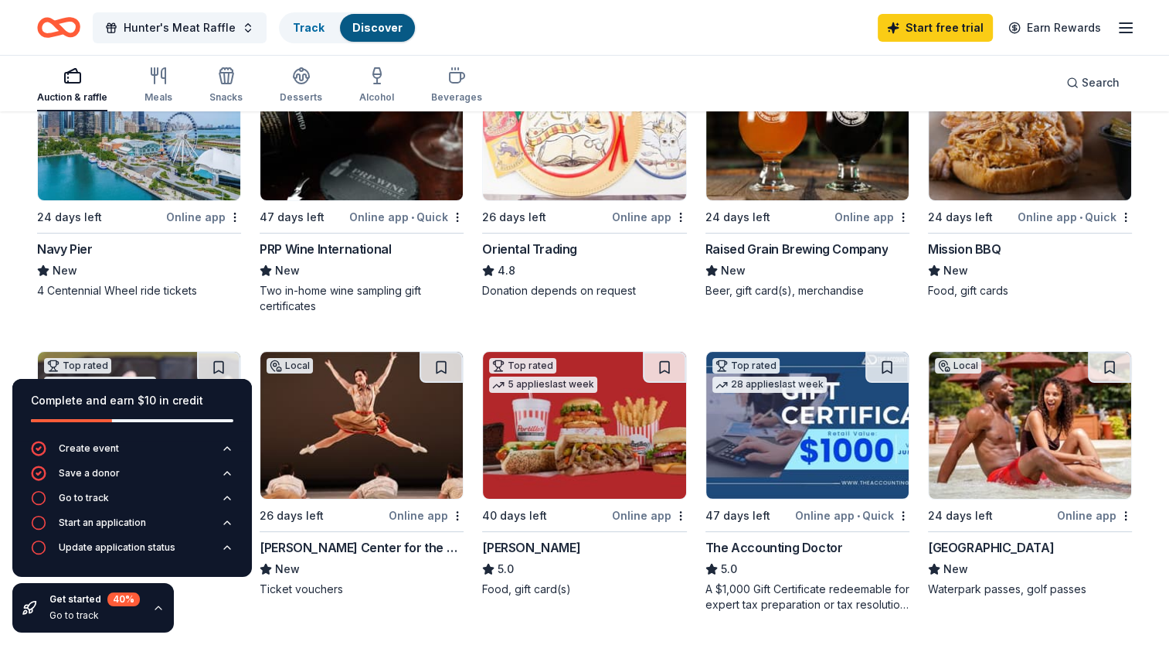
click at [447, 156] on img at bounding box center [361, 126] width 202 height 147
click at [818, 165] on img at bounding box center [807, 126] width 202 height 147
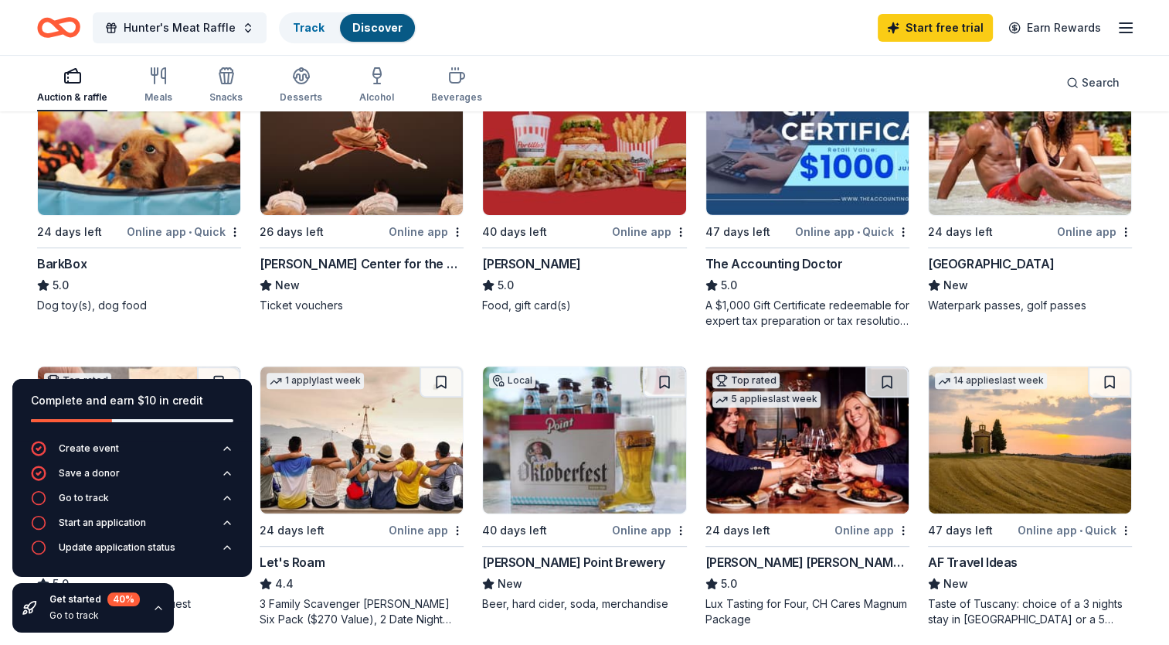
scroll to position [541, 0]
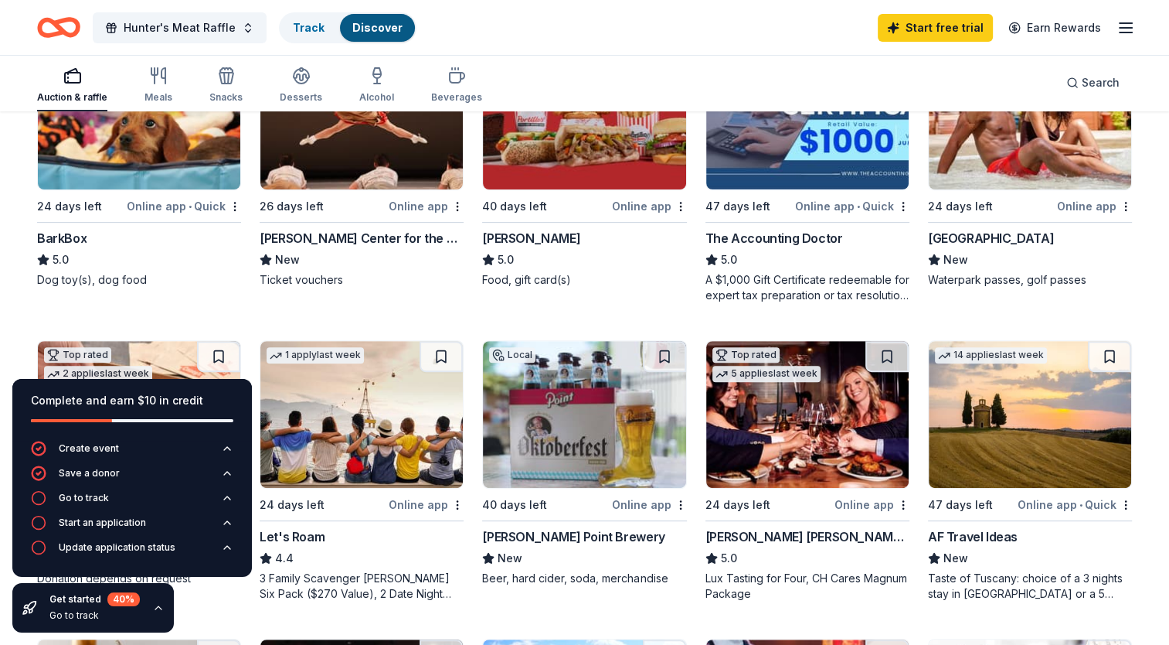
click at [1009, 182] on img at bounding box center [1030, 116] width 202 height 147
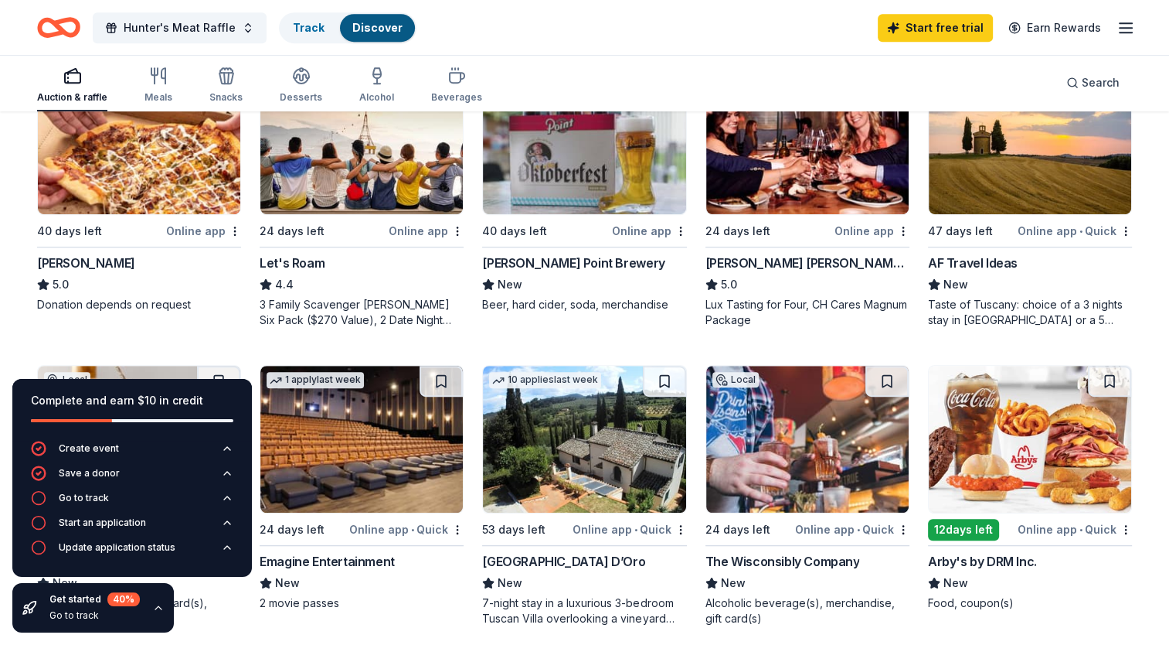
scroll to position [850, 0]
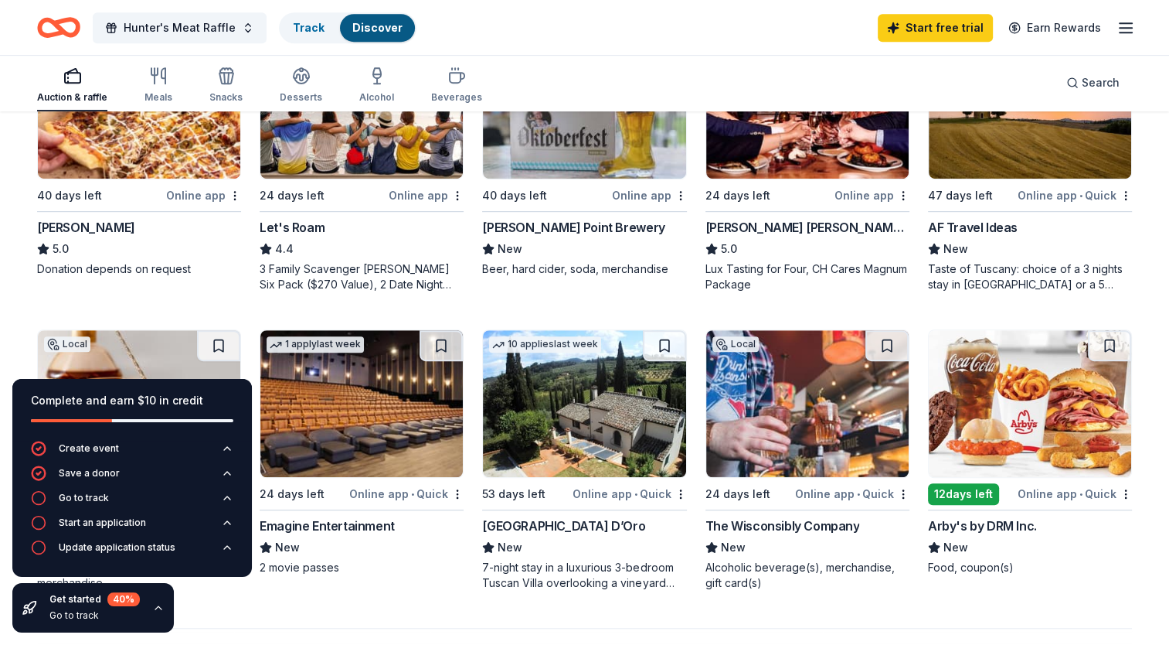
click at [767, 524] on div "The Wisconsibly Company" at bounding box center [783, 525] width 155 height 19
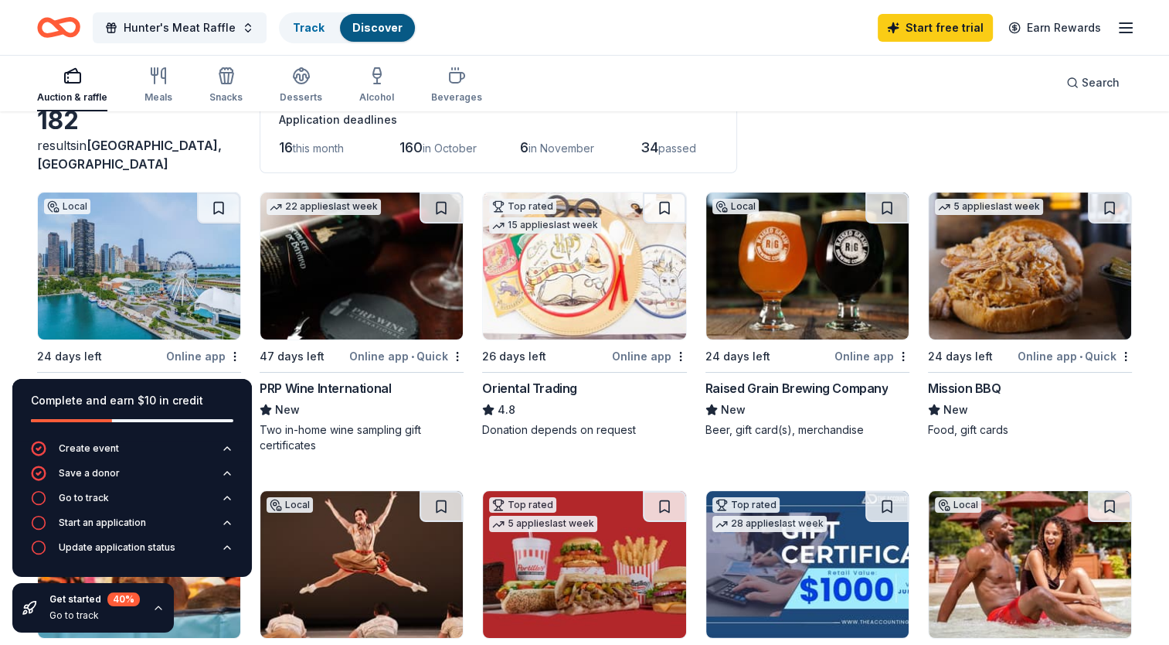
scroll to position [77, 0]
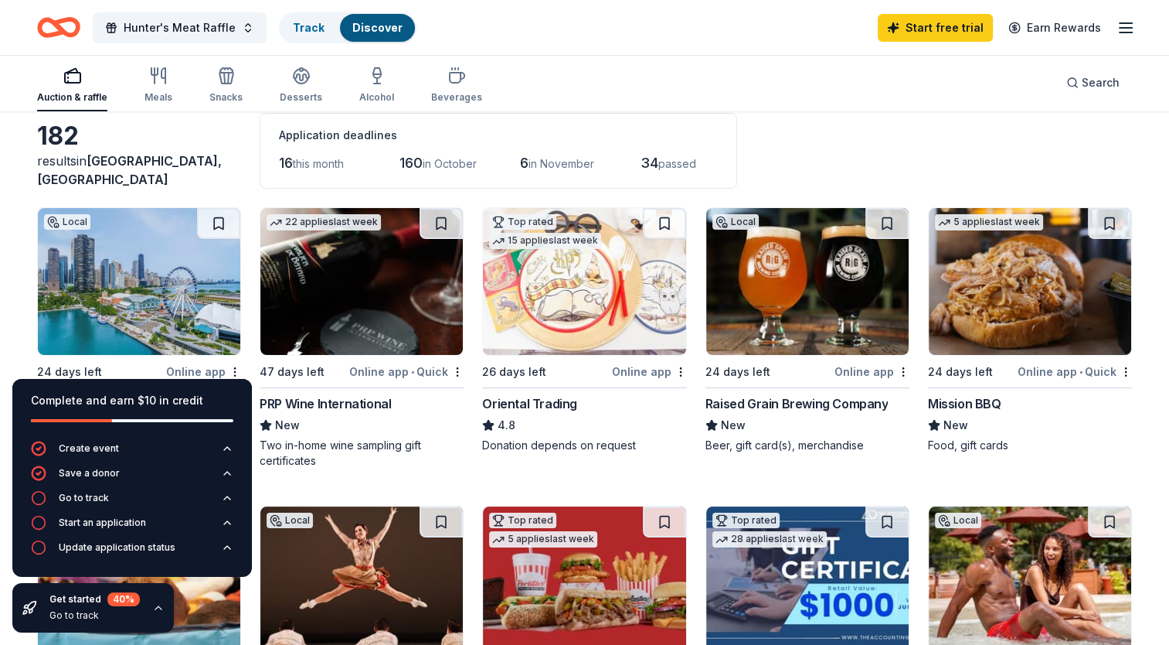
click at [1021, 315] on img at bounding box center [1030, 281] width 202 height 147
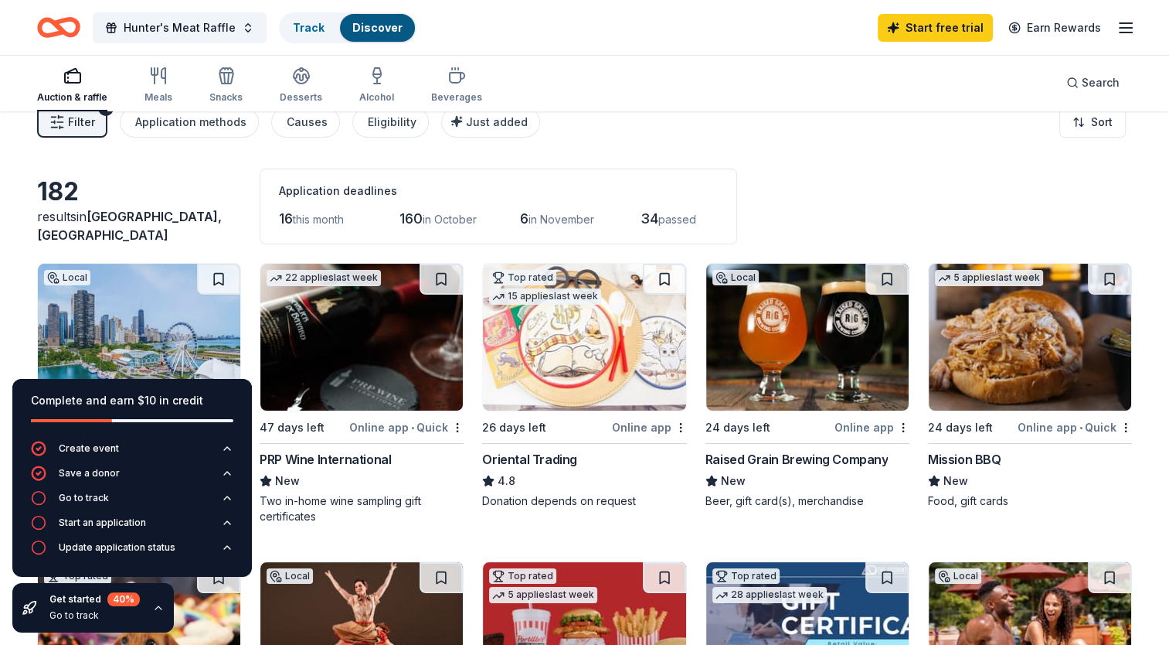
scroll to position [0, 0]
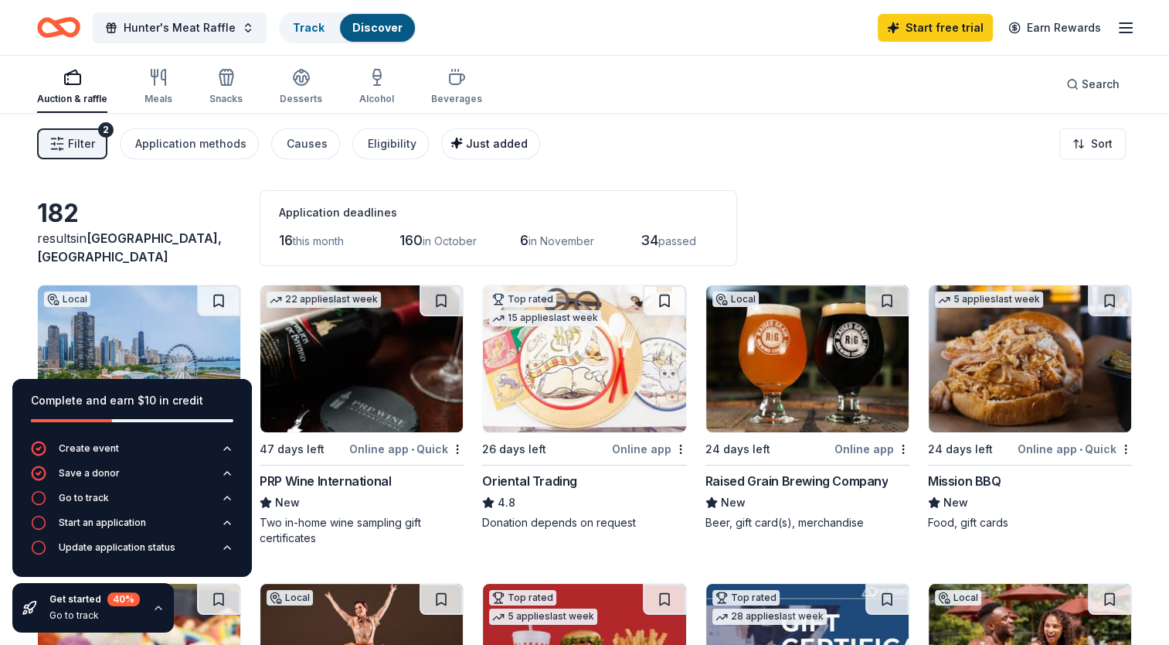
click at [475, 150] on div "Just added" at bounding box center [492, 143] width 71 height 19
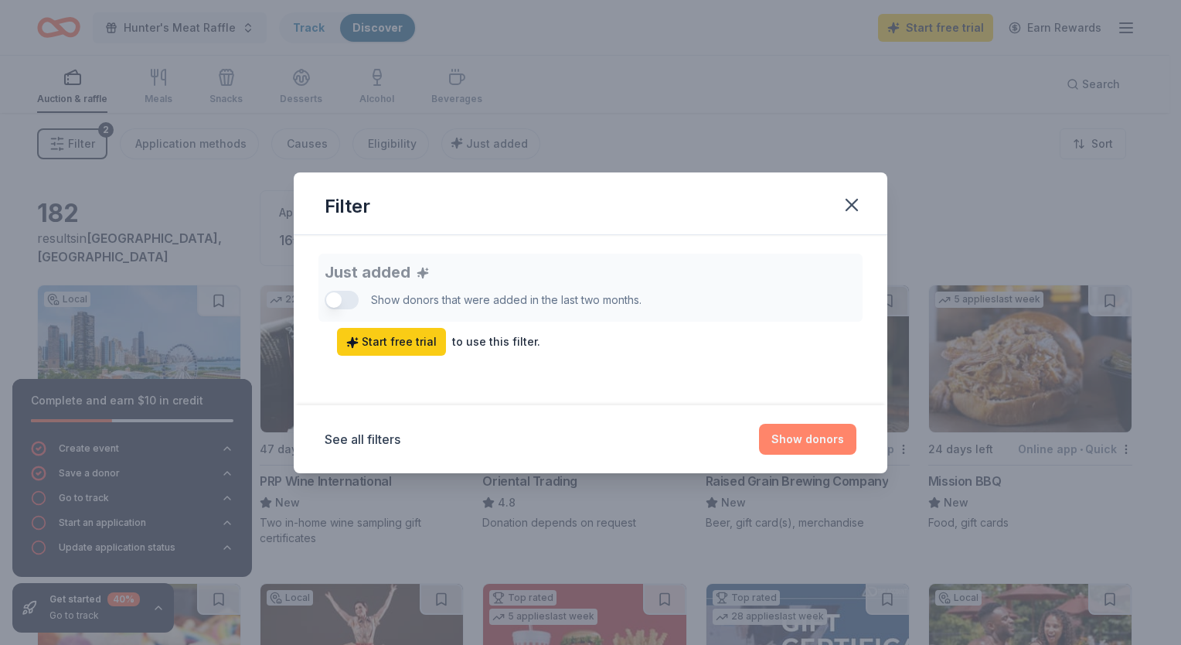
click at [810, 434] on button "Show donors" at bounding box center [807, 439] width 97 height 31
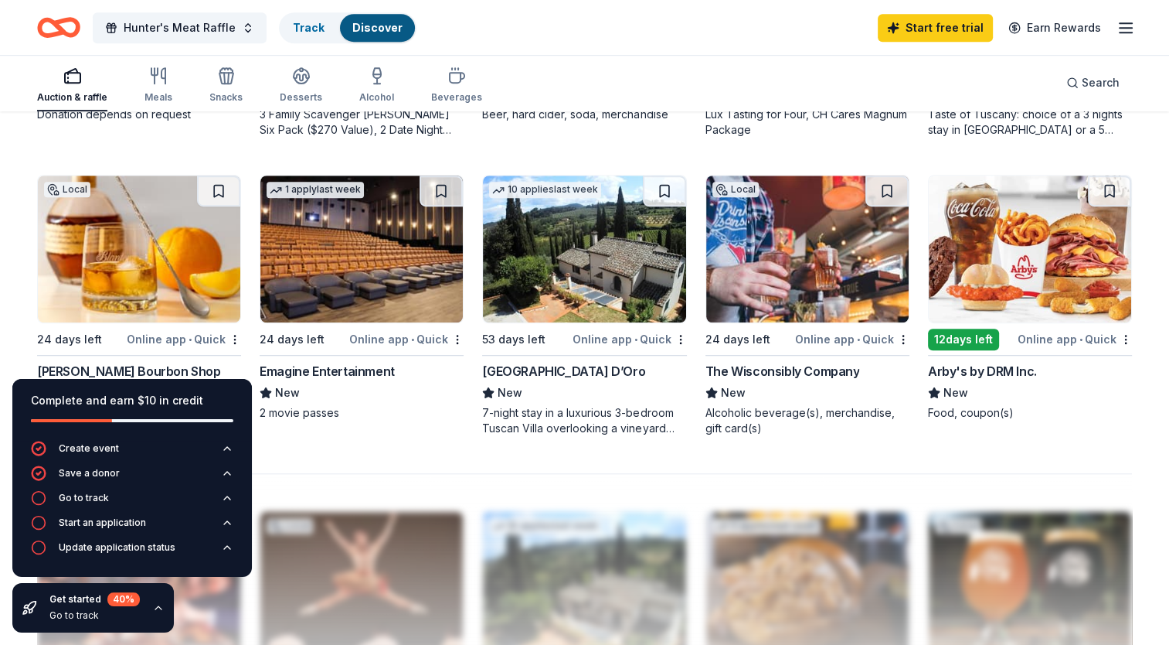
scroll to position [1082, 0]
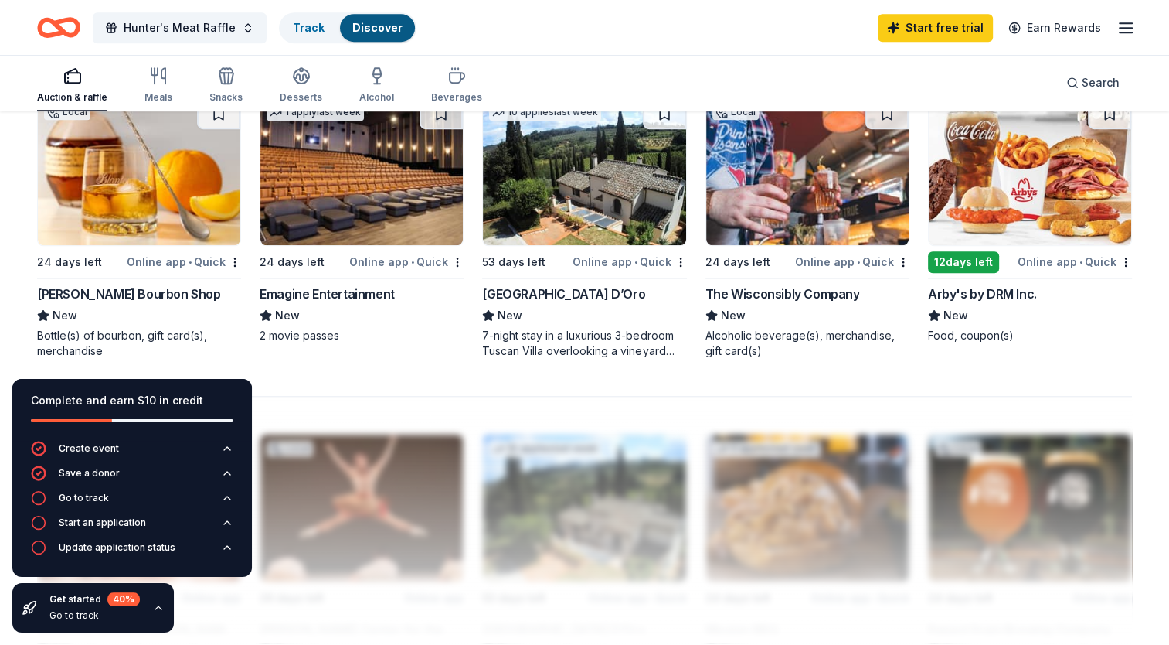
click at [173, 226] on img at bounding box center [139, 171] width 202 height 147
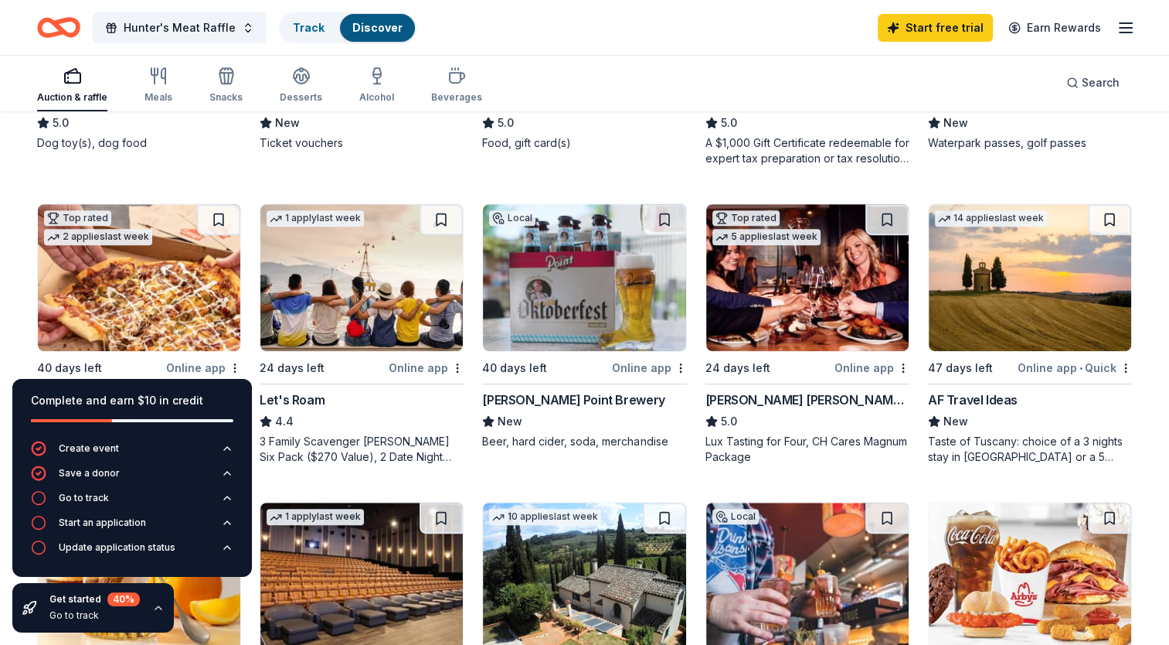
scroll to position [0, 0]
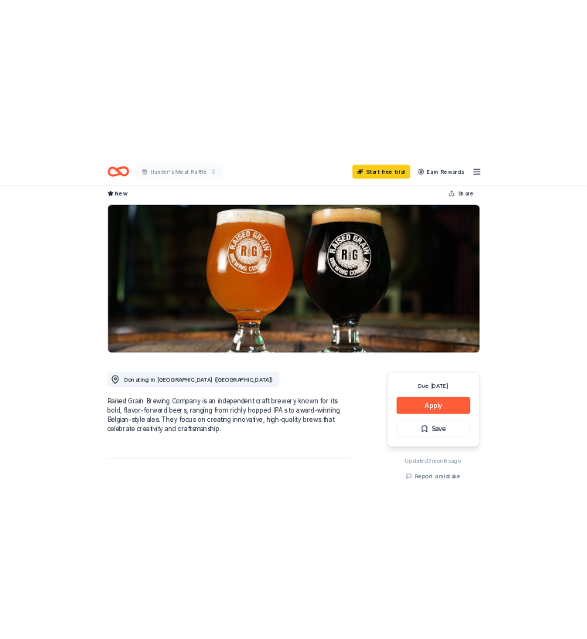
scroll to position [155, 0]
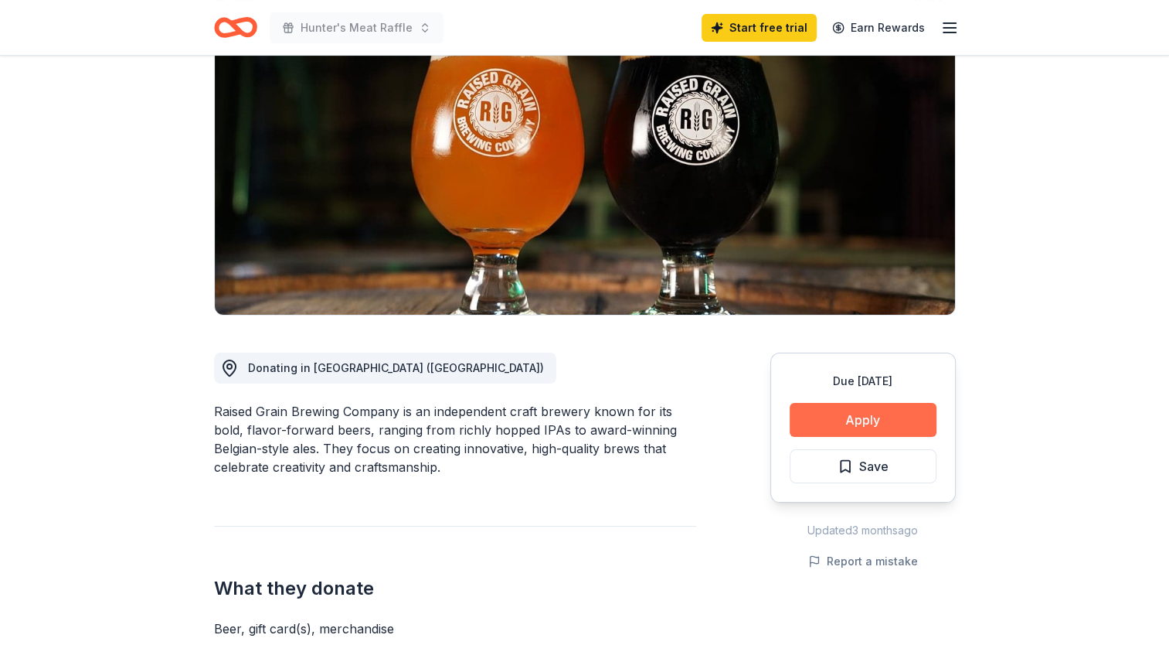
click at [878, 420] on button "Apply" at bounding box center [863, 420] width 147 height 34
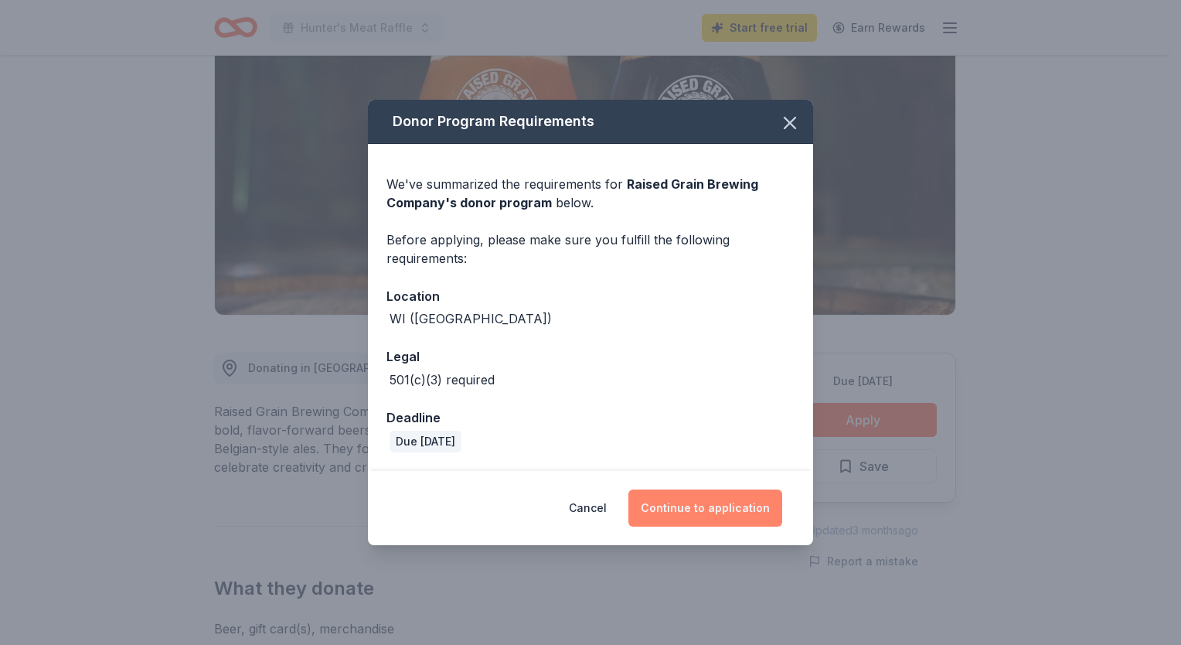
click at [683, 515] on button "Continue to application" at bounding box center [705, 507] width 154 height 37
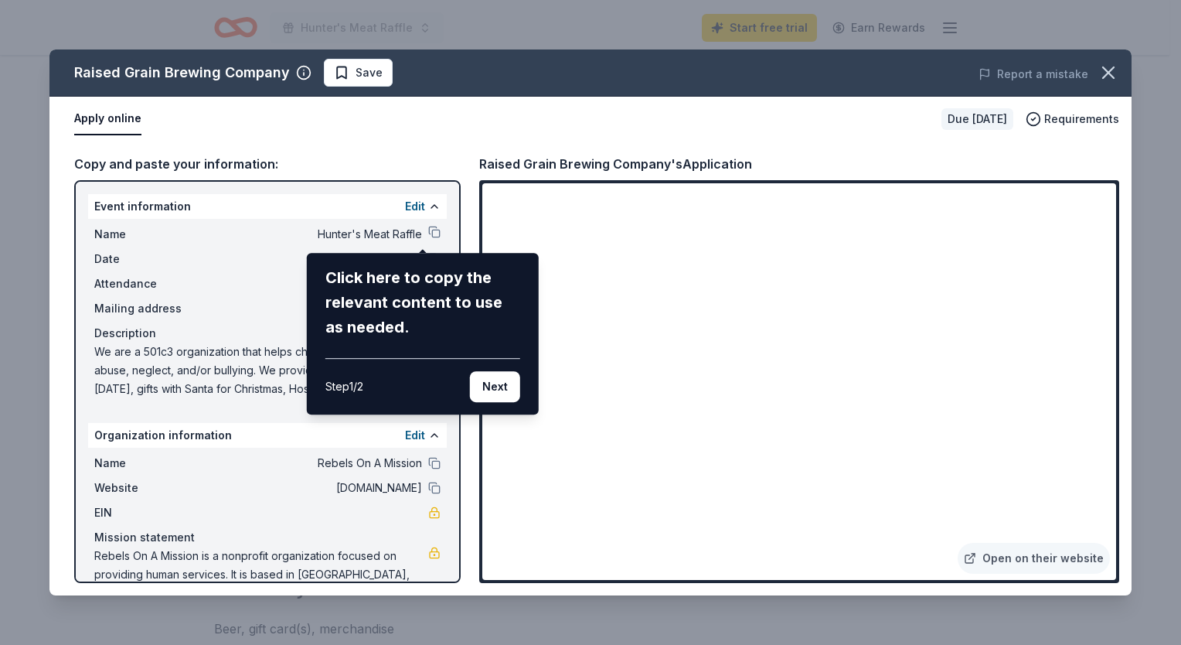
click at [424, 237] on div "Raised Grain Brewing Company Save Report a mistake Apply online Due in 24 days …" at bounding box center [590, 322] width 1082 height 546
click at [488, 385] on button "Next" at bounding box center [495, 386] width 50 height 31
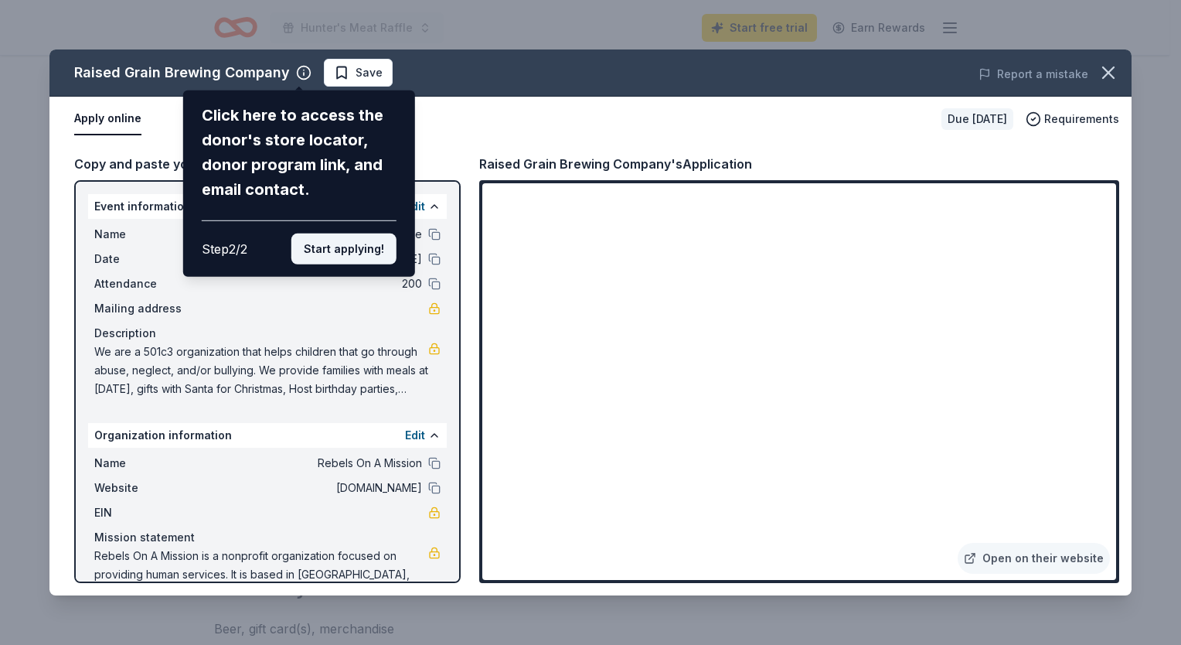
click at [344, 253] on button "Start applying!" at bounding box center [343, 248] width 105 height 31
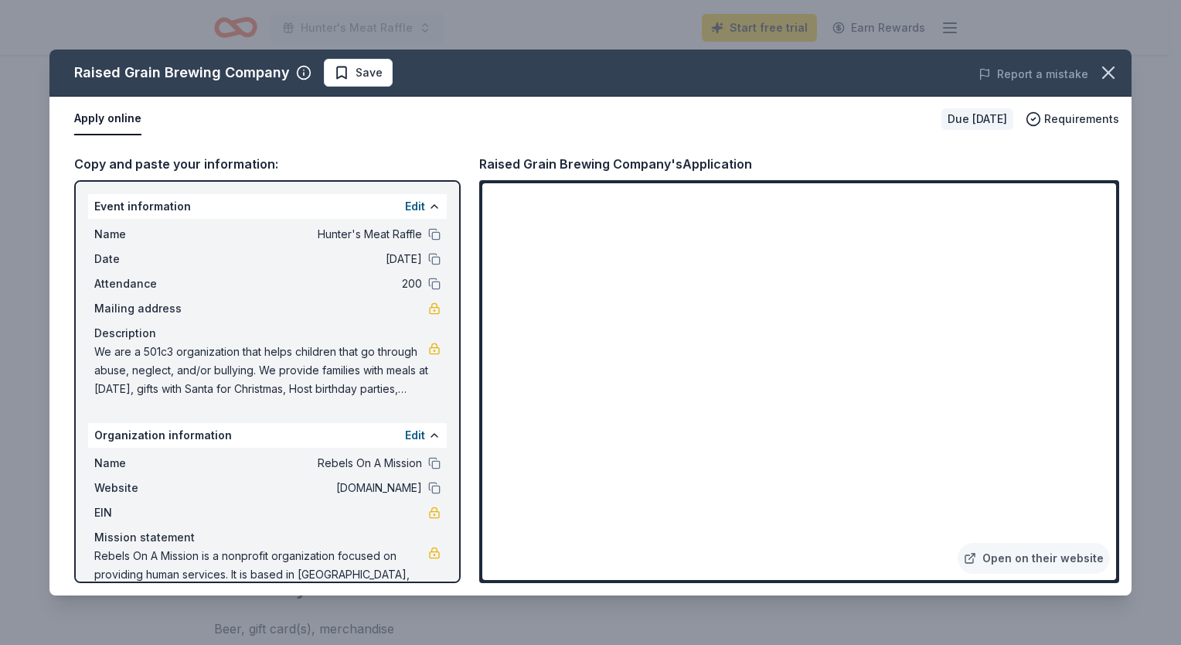
drag, startPoint x: 451, startPoint y: 407, endPoint x: 447, endPoint y: 453, distance: 46.5
click at [447, 453] on div "Raised Grain Brewing Company Save Report a mistake Apply online Due in 24 days …" at bounding box center [590, 322] width 1082 height 546
click at [430, 309] on div "Raised Grain Brewing Company Save Report a mistake Apply online Due in 24 days …" at bounding box center [590, 322] width 1082 height 546
click at [408, 203] on div "Raised Grain Brewing Company Save Report a mistake Apply online Due in 24 days …" at bounding box center [590, 322] width 1082 height 546
click at [427, 207] on div "Raised Grain Brewing Company Save Report a mistake Apply online Due in 24 days …" at bounding box center [590, 322] width 1082 height 546
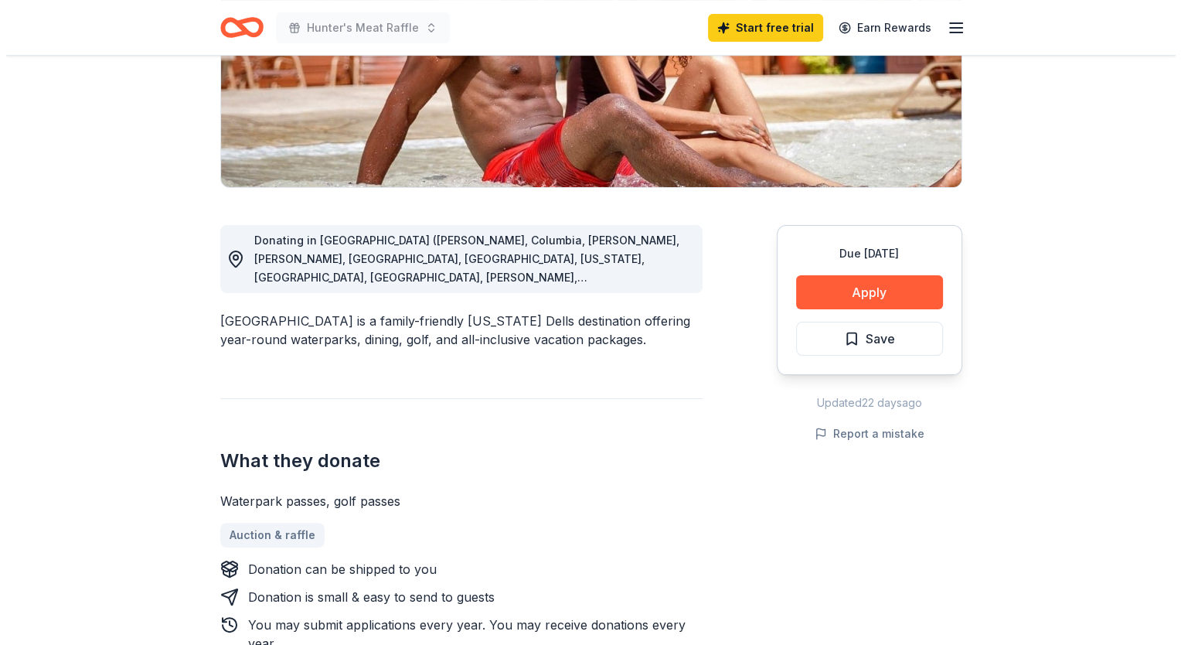
scroll to position [309, 0]
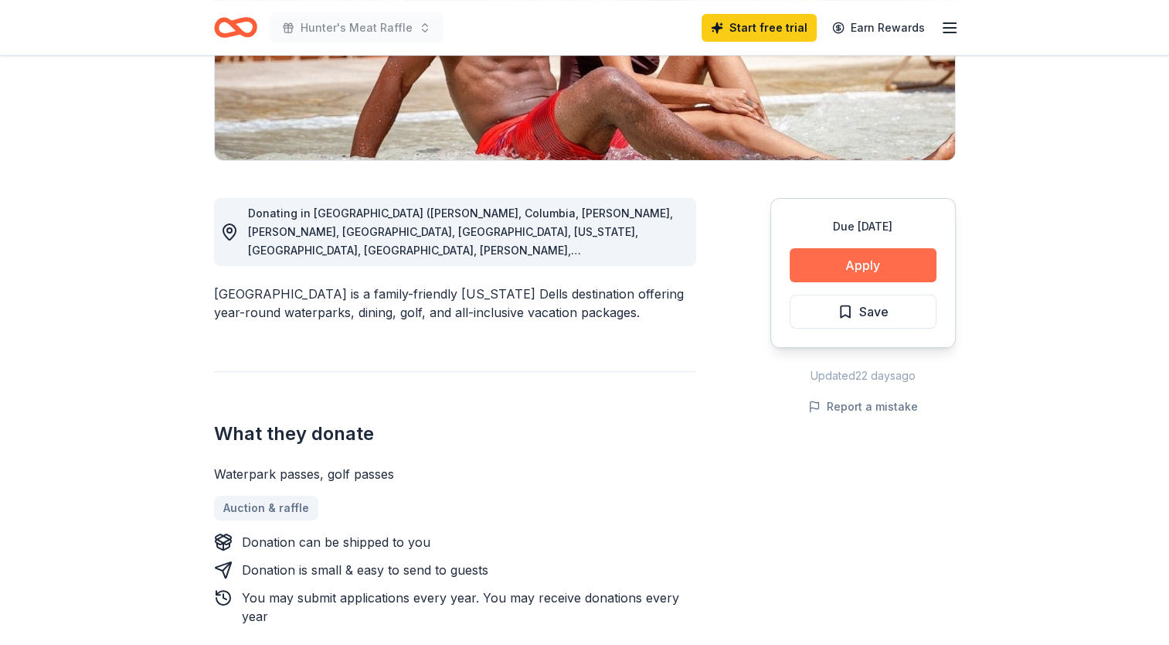
click at [897, 259] on button "Apply" at bounding box center [863, 265] width 147 height 34
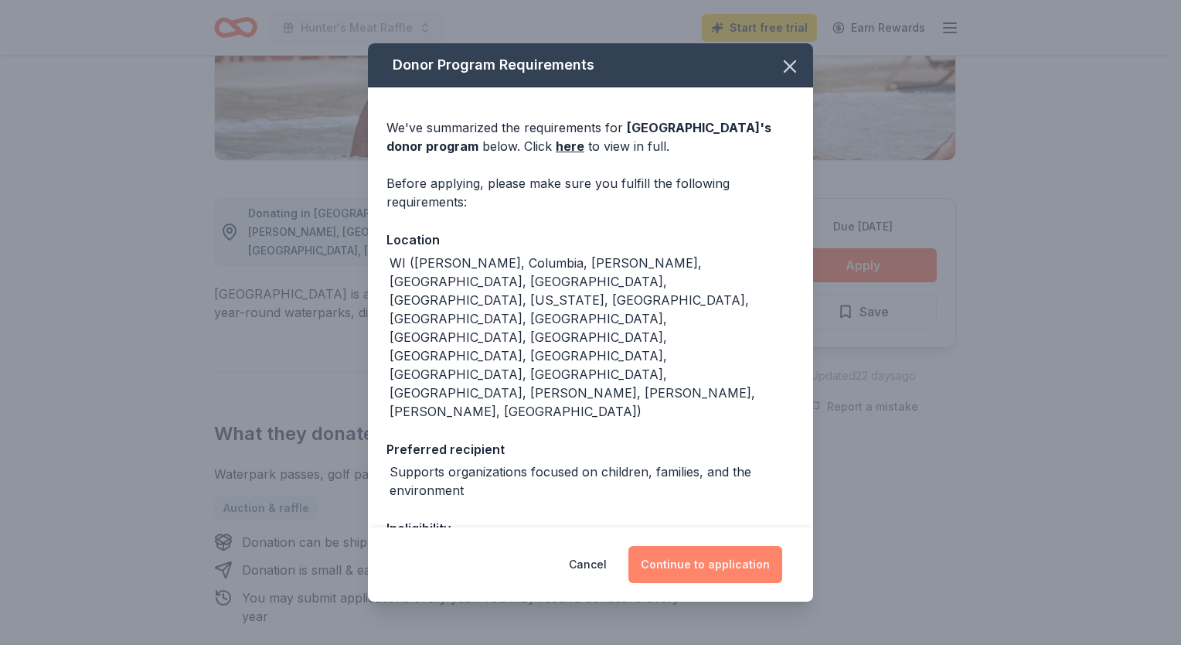
click at [745, 560] on button "Continue to application" at bounding box center [705, 564] width 154 height 37
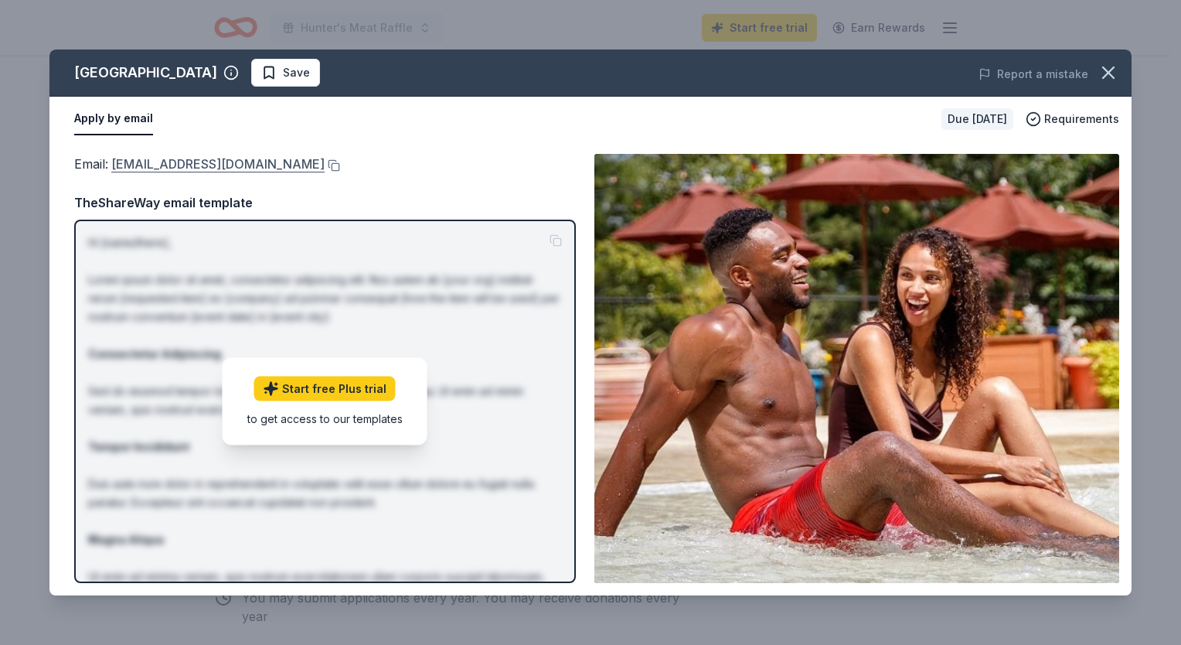
click at [271, 165] on link "donations@chulavistaresort.com" at bounding box center [217, 164] width 213 height 20
drag, startPoint x: 338, startPoint y: 163, endPoint x: 73, endPoint y: 168, distance: 264.4
click at [74, 168] on div "Email : donations@chulavistaresort.com" at bounding box center [325, 164] width 502 height 20
click at [75, 160] on span "Email : donations@chulavistaresort.com" at bounding box center [199, 163] width 250 height 15
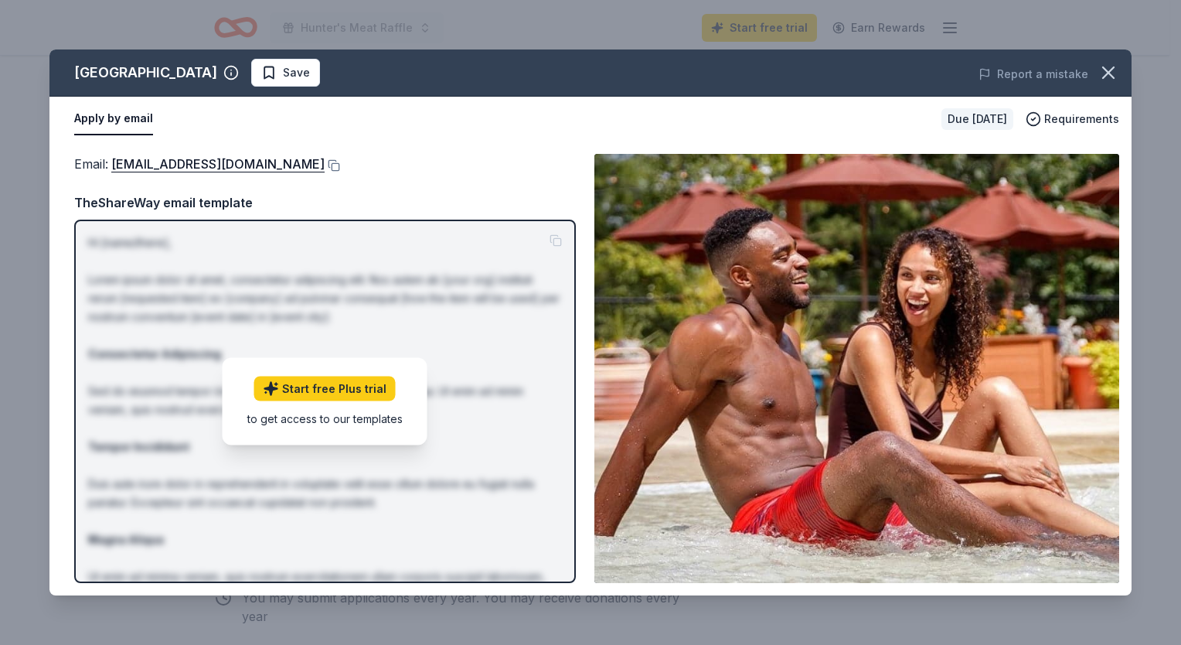
drag, startPoint x: 79, startPoint y: 163, endPoint x: 324, endPoint y: 218, distance: 251.1
click at [324, 218] on div "Email : donations@chulavistaresort.com TheShareWay email template Hi [name/ther…" at bounding box center [325, 368] width 502 height 429
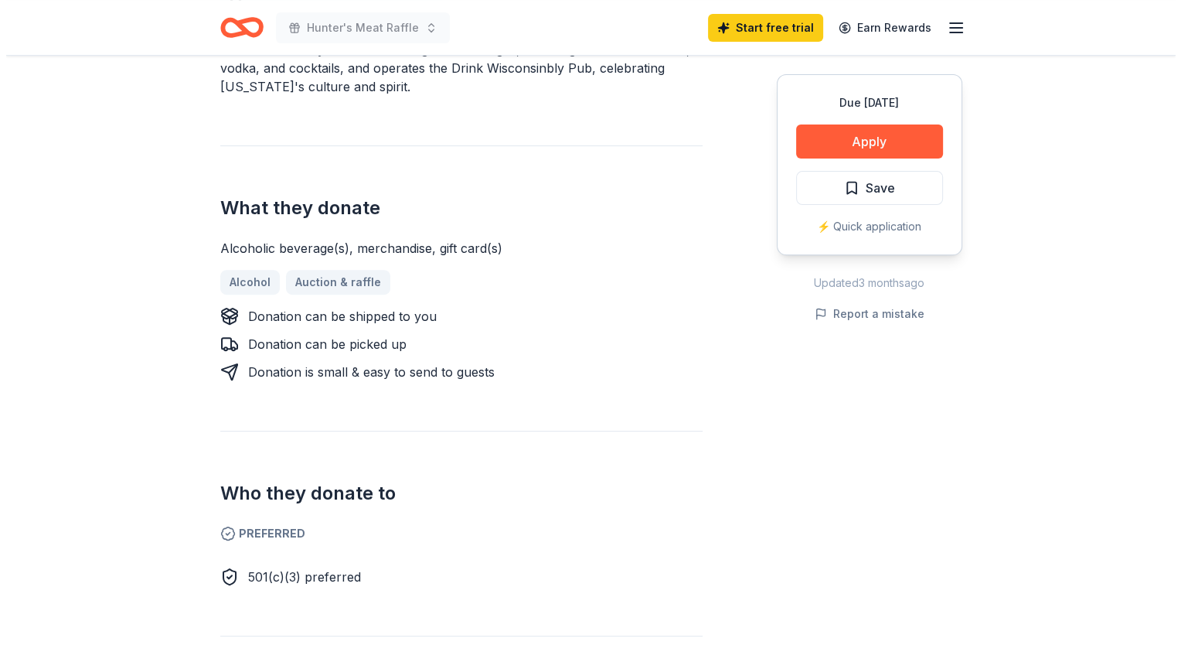
scroll to position [541, 0]
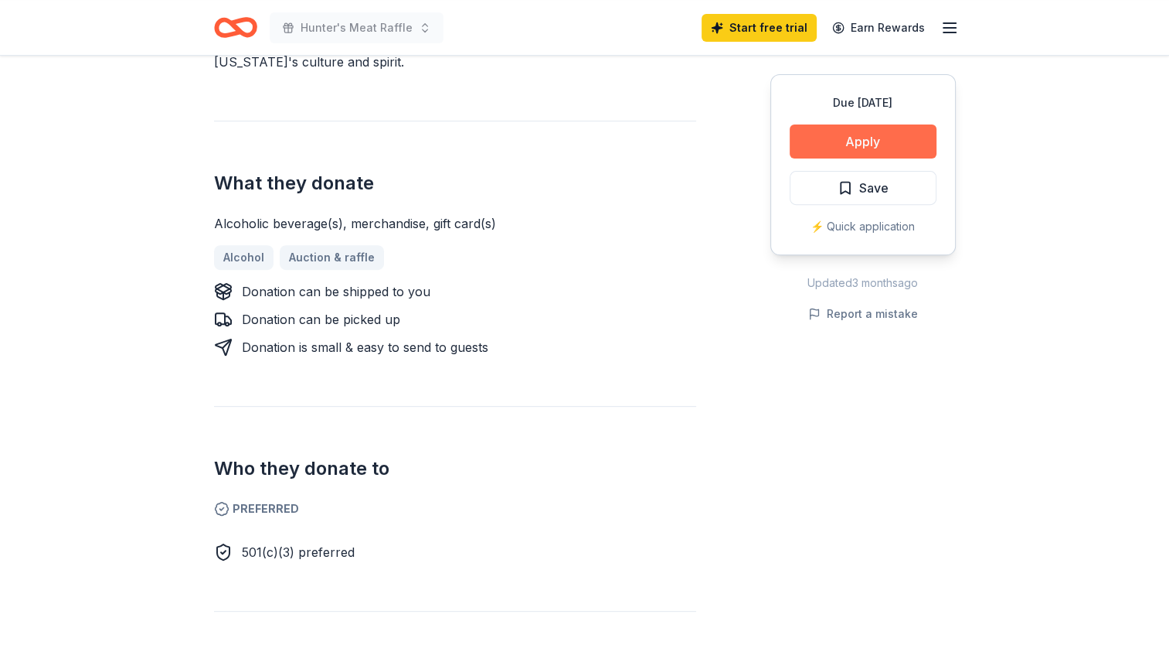
click at [857, 149] on button "Apply" at bounding box center [863, 141] width 147 height 34
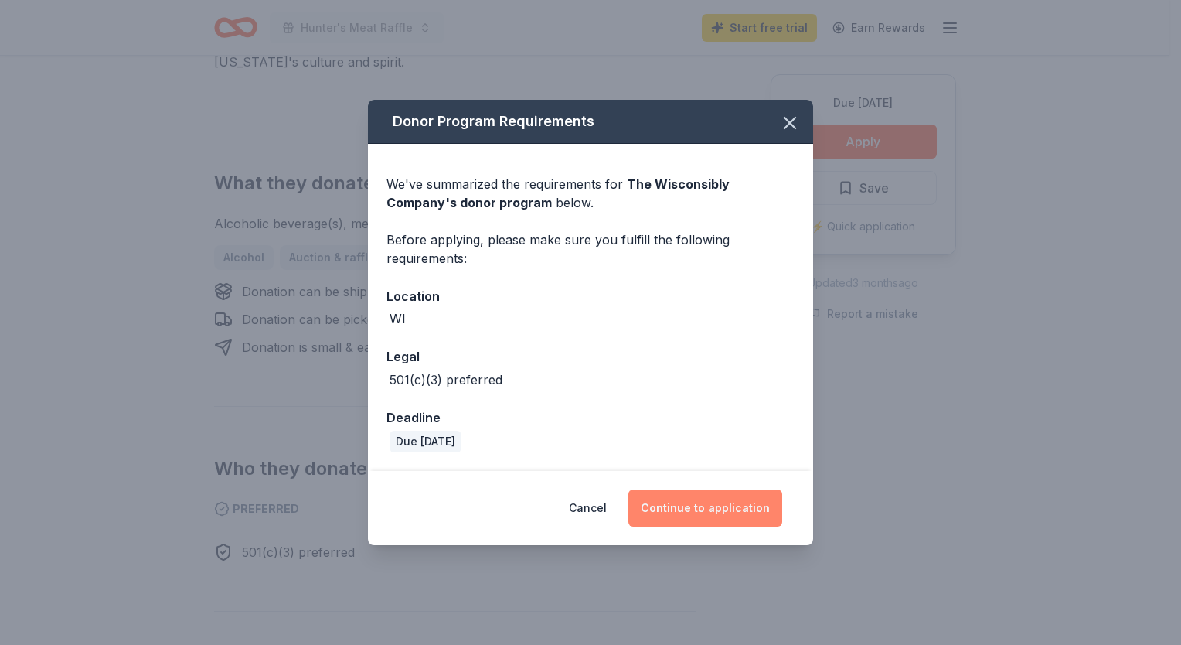
click at [703, 505] on button "Continue to application" at bounding box center [705, 507] width 154 height 37
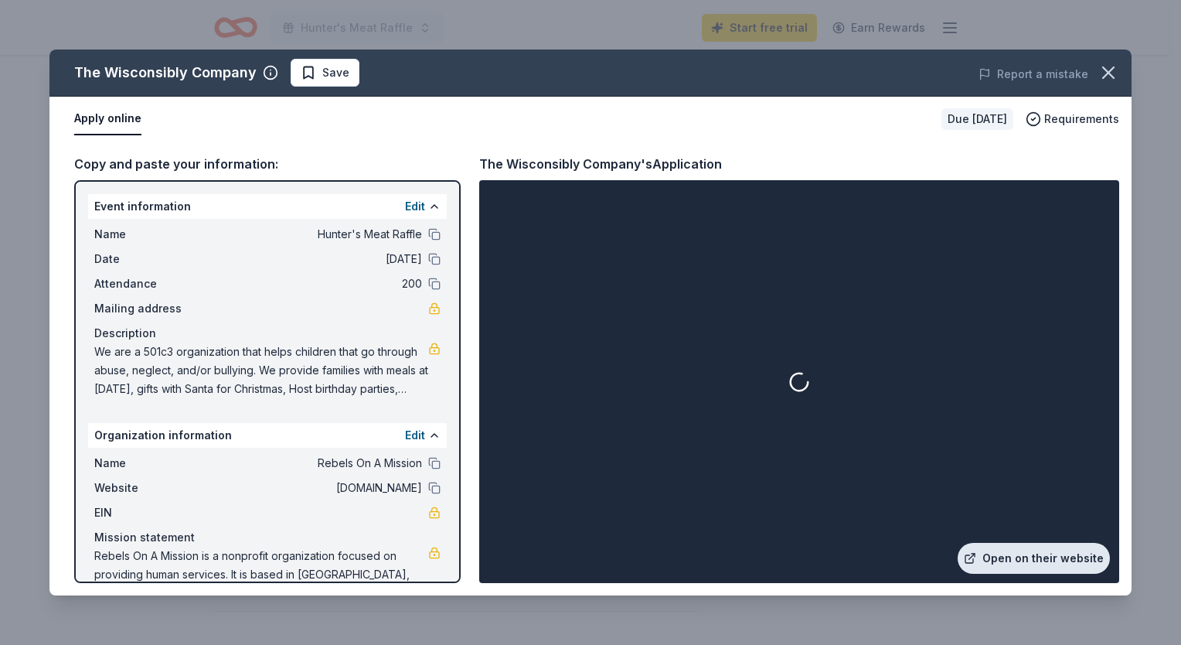
click at [1008, 561] on link "Open on their website" at bounding box center [1034, 558] width 152 height 31
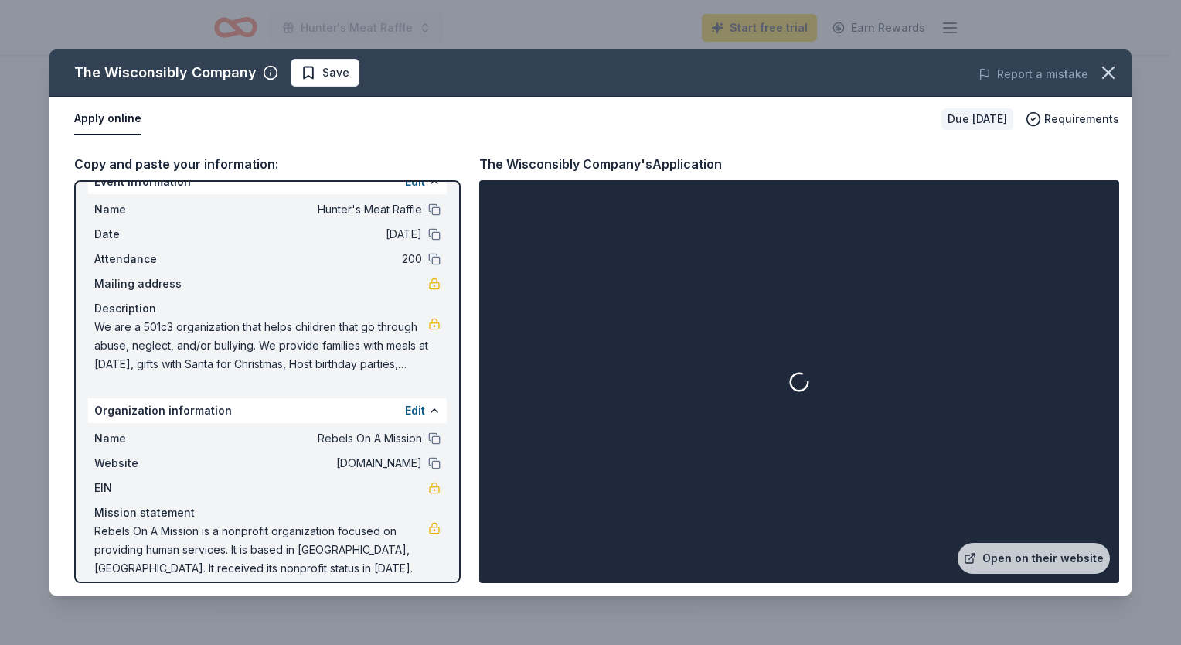
scroll to position [38, 0]
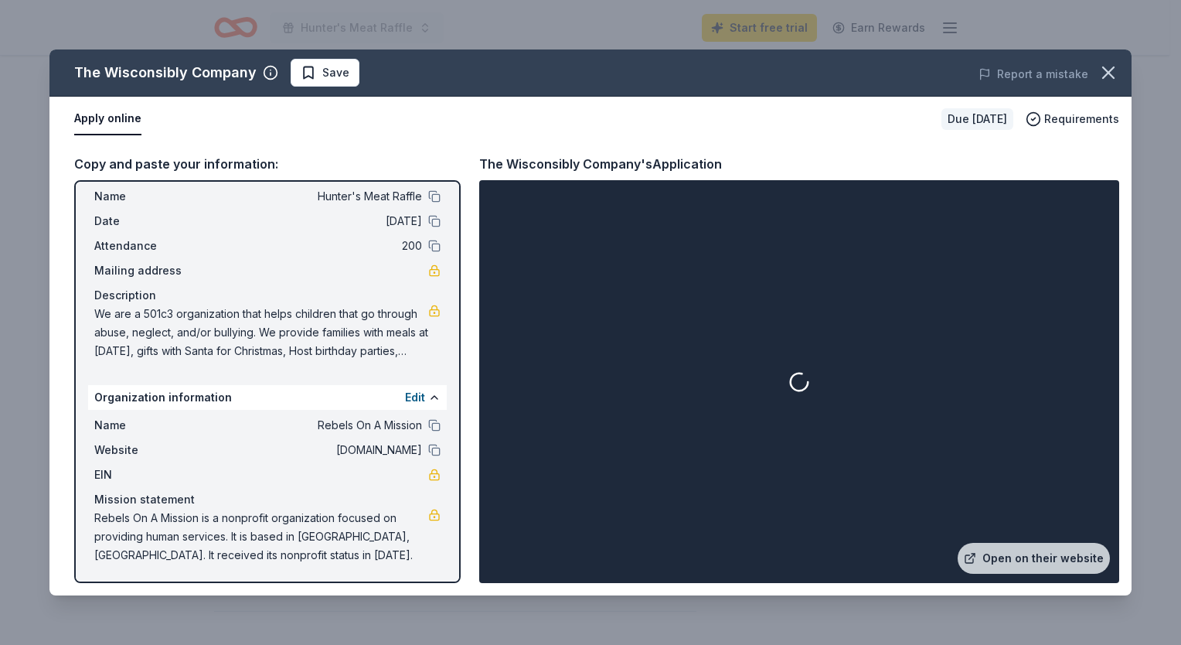
drag, startPoint x: 396, startPoint y: 560, endPoint x: 148, endPoint y: 159, distance: 471.6
click at [148, 159] on div "Copy and paste your information: Event information Edit Name [PERSON_NAME] Meat…" at bounding box center [267, 368] width 386 height 429
click at [99, 161] on div "Copy and paste your information:" at bounding box center [267, 164] width 386 height 20
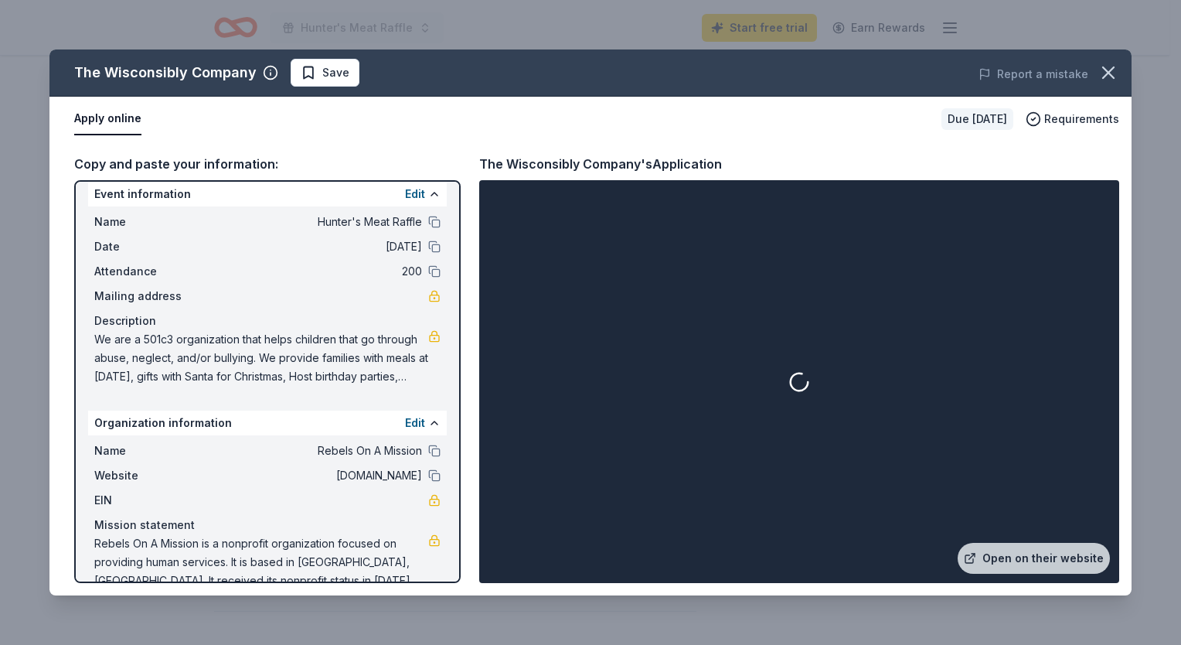
scroll to position [0, 0]
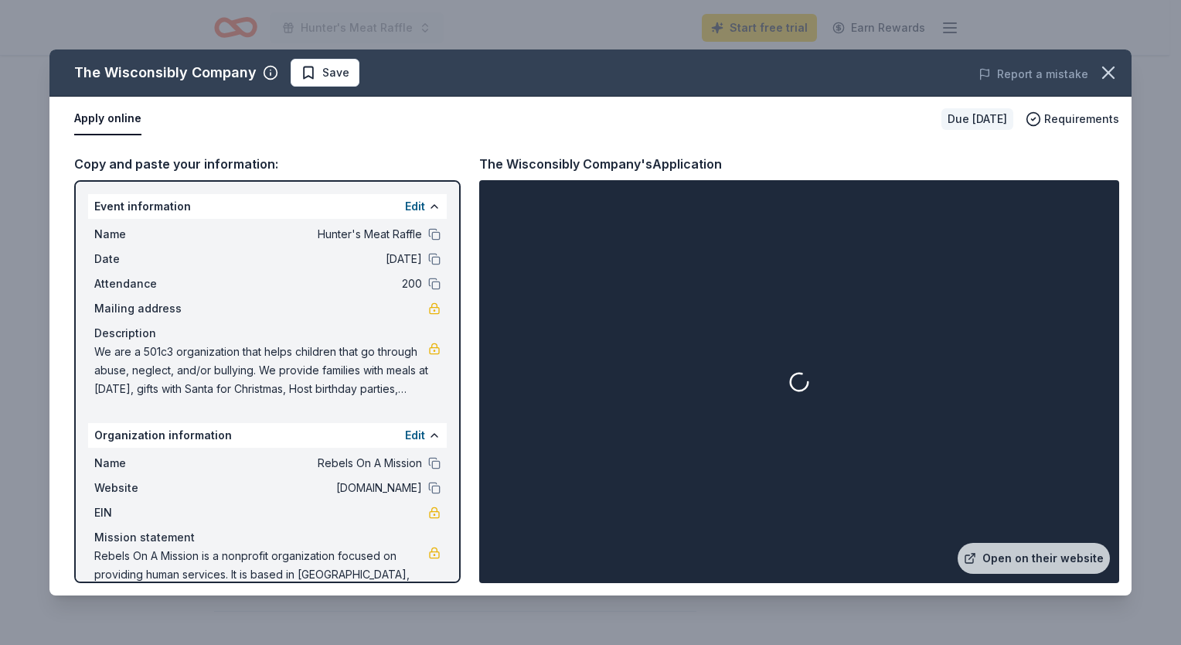
drag, startPoint x: 85, startPoint y: 199, endPoint x: 372, endPoint y: 600, distance: 493.1
click at [365, 601] on div "The Wisconsibly Company Save Report a mistake Apply online Due [DATE] Requireme…" at bounding box center [590, 322] width 1181 height 645
click at [1051, 550] on link "Open on their website" at bounding box center [1034, 558] width 152 height 31
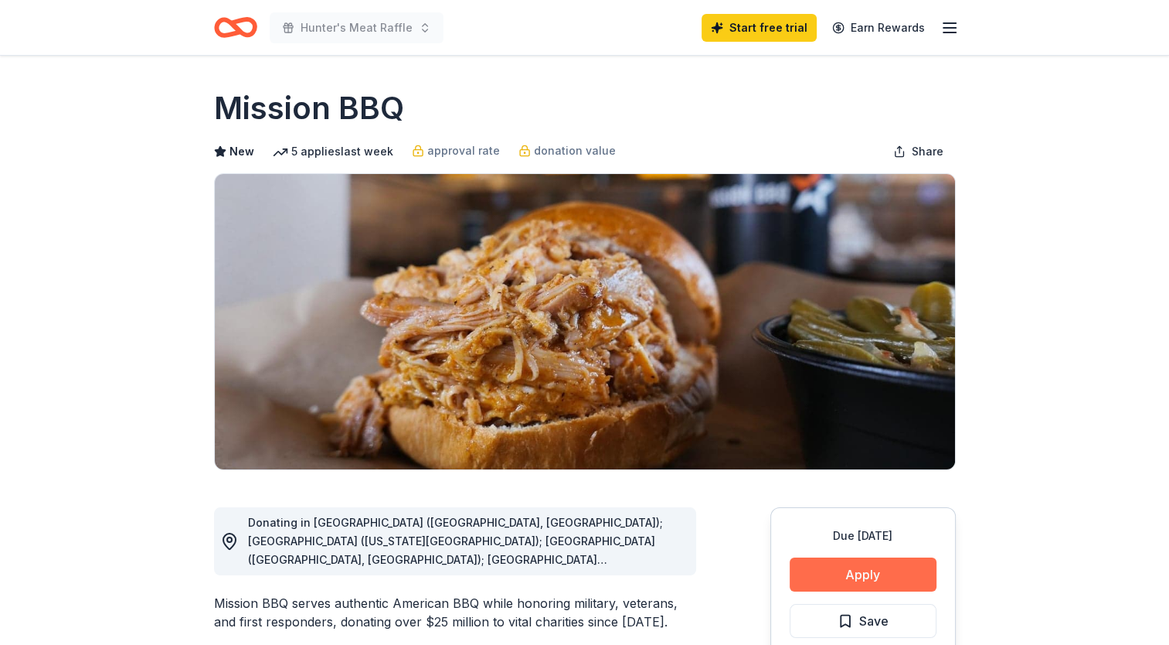
click at [866, 577] on button "Apply" at bounding box center [863, 574] width 147 height 34
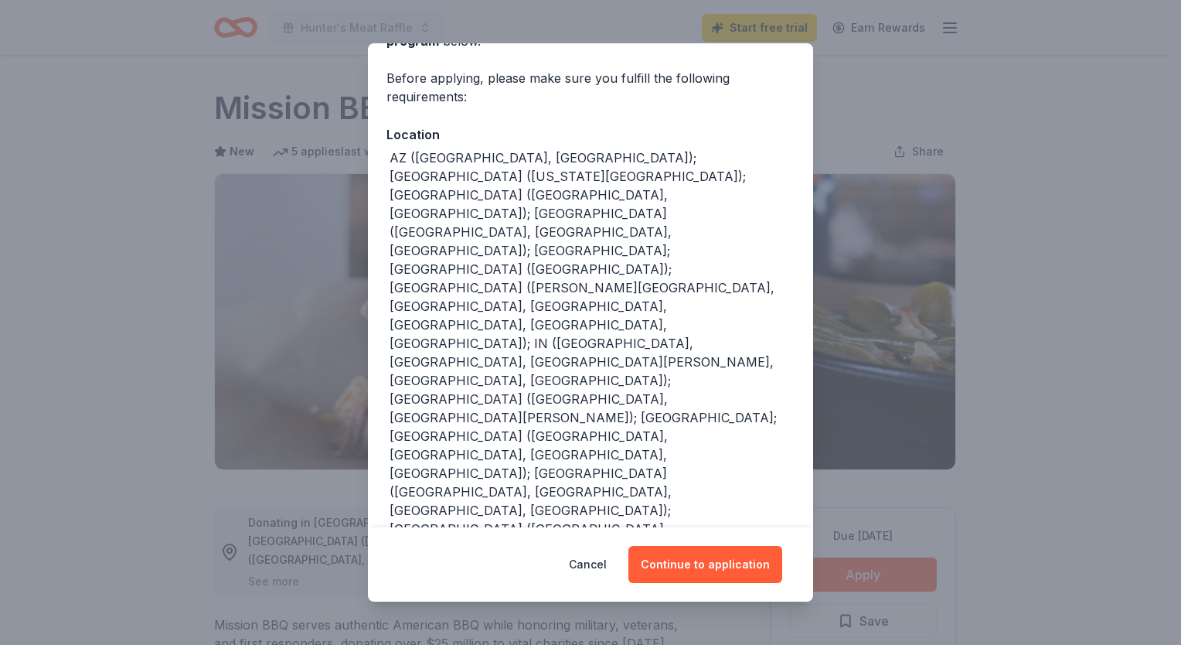
scroll to position [109, 0]
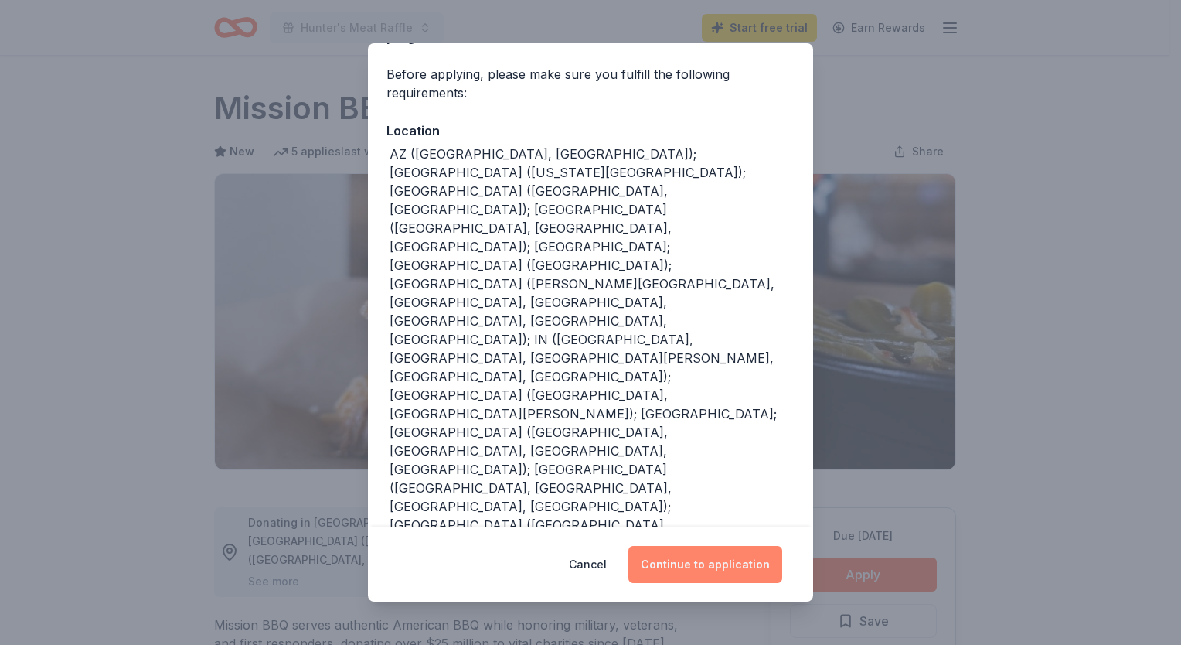
click at [711, 555] on button "Continue to application" at bounding box center [705, 564] width 154 height 37
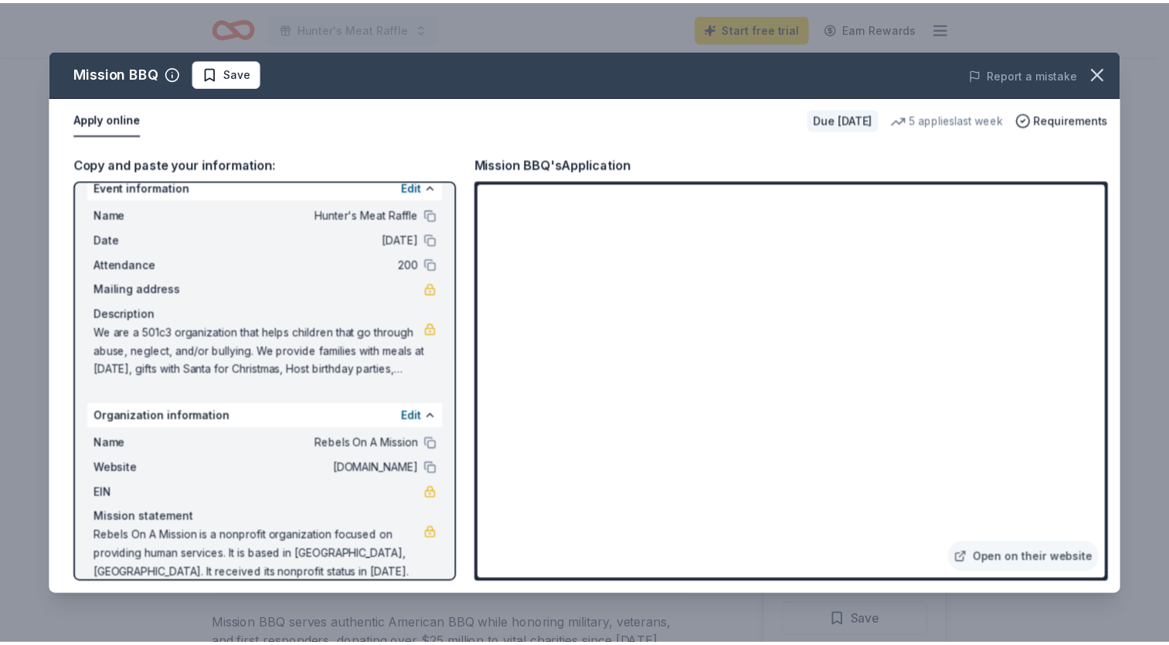
scroll to position [38, 0]
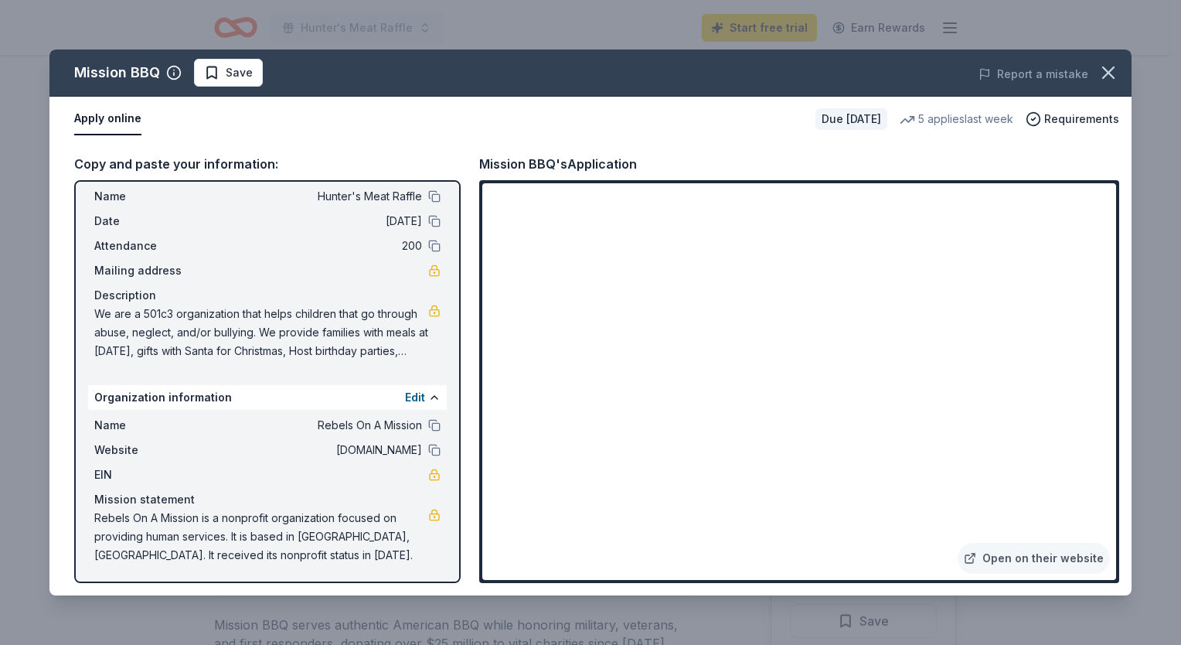
drag, startPoint x: 94, startPoint y: 312, endPoint x: 190, endPoint y: 348, distance: 102.9
click at [189, 351] on span "We are a 501c3 organization that helps children that go through abuse, neglect,…" at bounding box center [261, 333] width 334 height 56
click at [1103, 69] on icon "button" at bounding box center [1108, 73] width 22 height 22
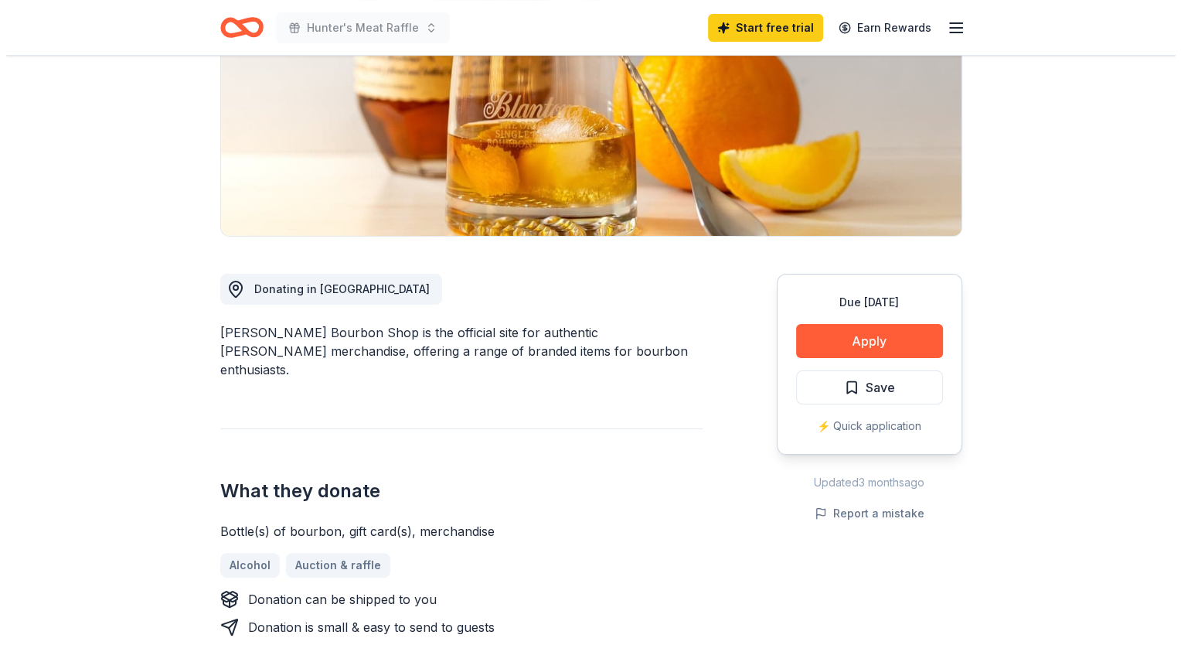
scroll to position [309, 0]
